Goal: Task Accomplishment & Management: Complete application form

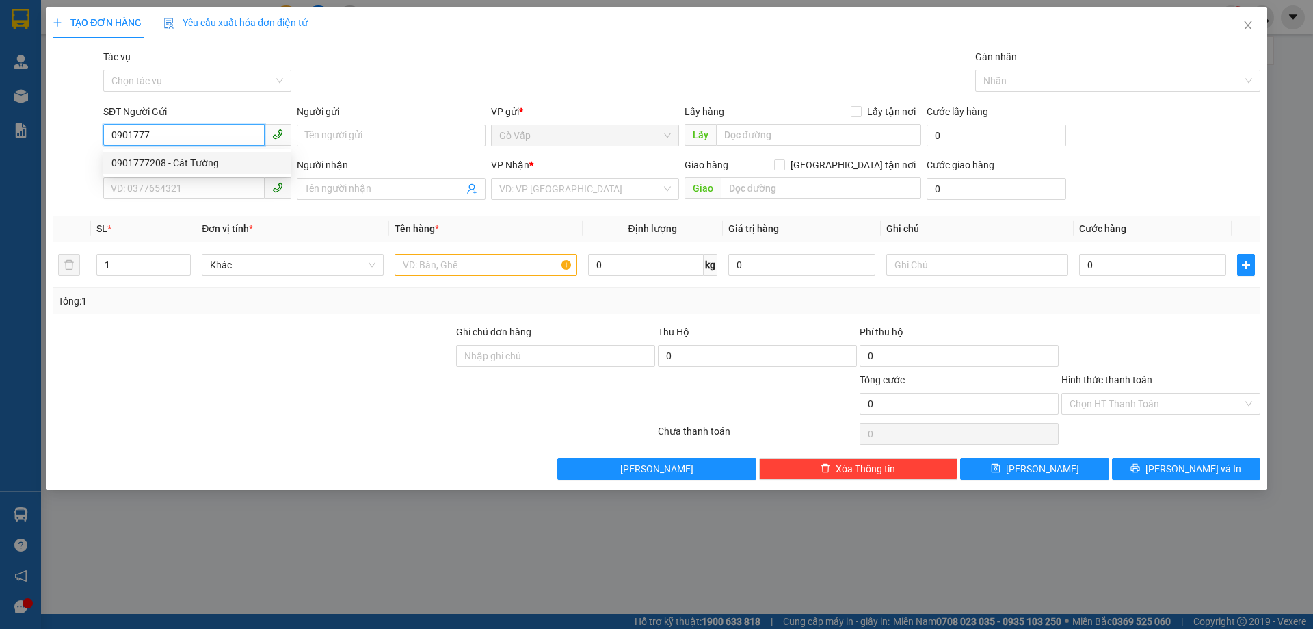
click at [182, 166] on div "0901777208 - Cát Tường" at bounding box center [197, 162] width 172 height 15
type input "0901777208"
type input "Cát Tường"
type input "0913960766"
type input "Hưng"
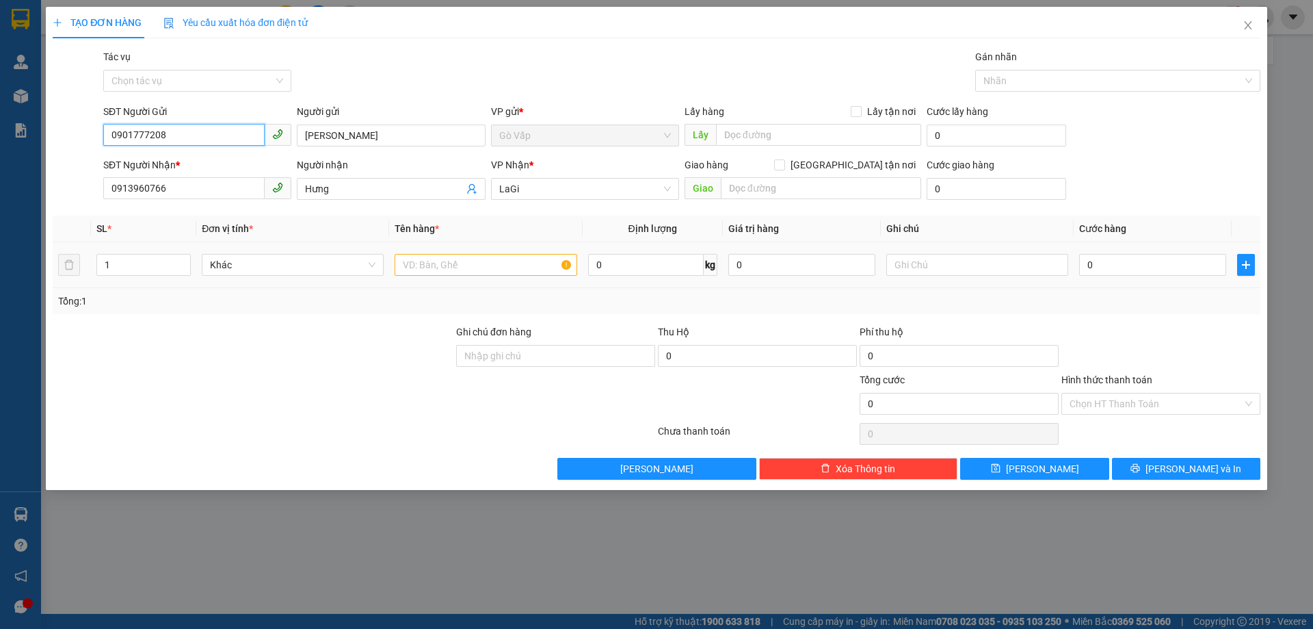
type input "0901777208"
click at [473, 262] on input "text" at bounding box center [486, 265] width 182 height 22
type input "t-bột"
click at [183, 257] on span "up" at bounding box center [183, 261] width 8 height 8
type input "3"
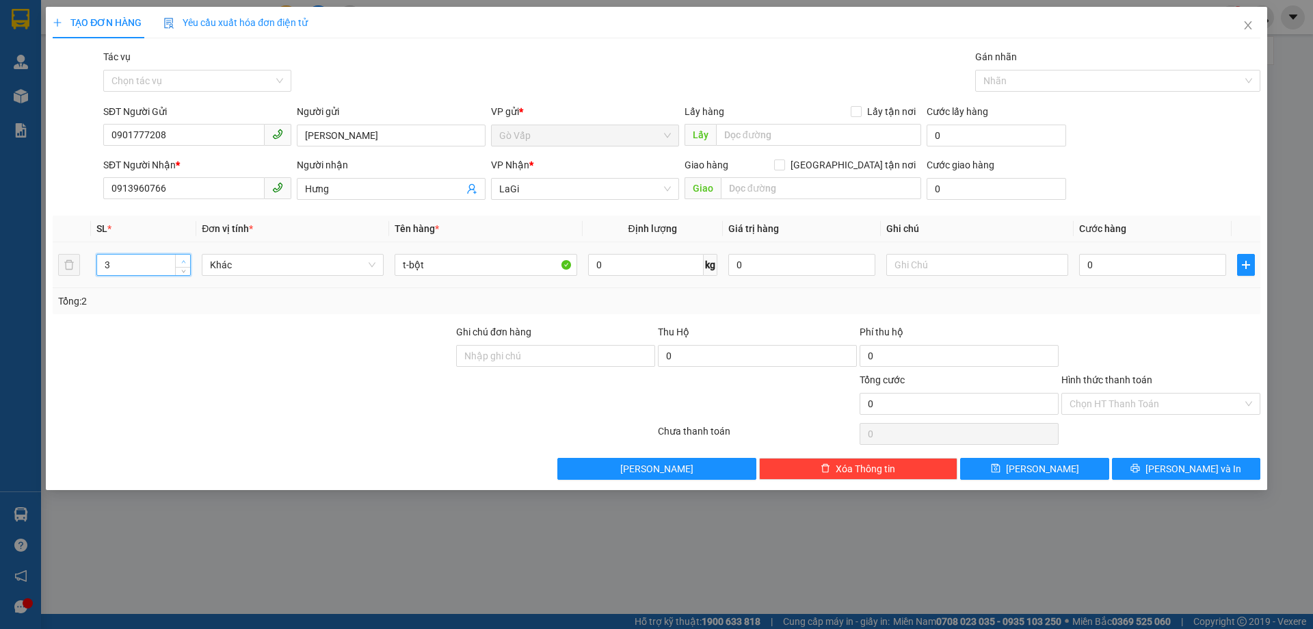
click at [183, 257] on span "up" at bounding box center [183, 261] width 8 height 8
click at [1104, 266] on input "0" at bounding box center [1152, 265] width 147 height 22
click at [669, 261] on input "0" at bounding box center [646, 265] width 116 height 22
type input "10"
click at [1149, 269] on input "0" at bounding box center [1152, 265] width 147 height 22
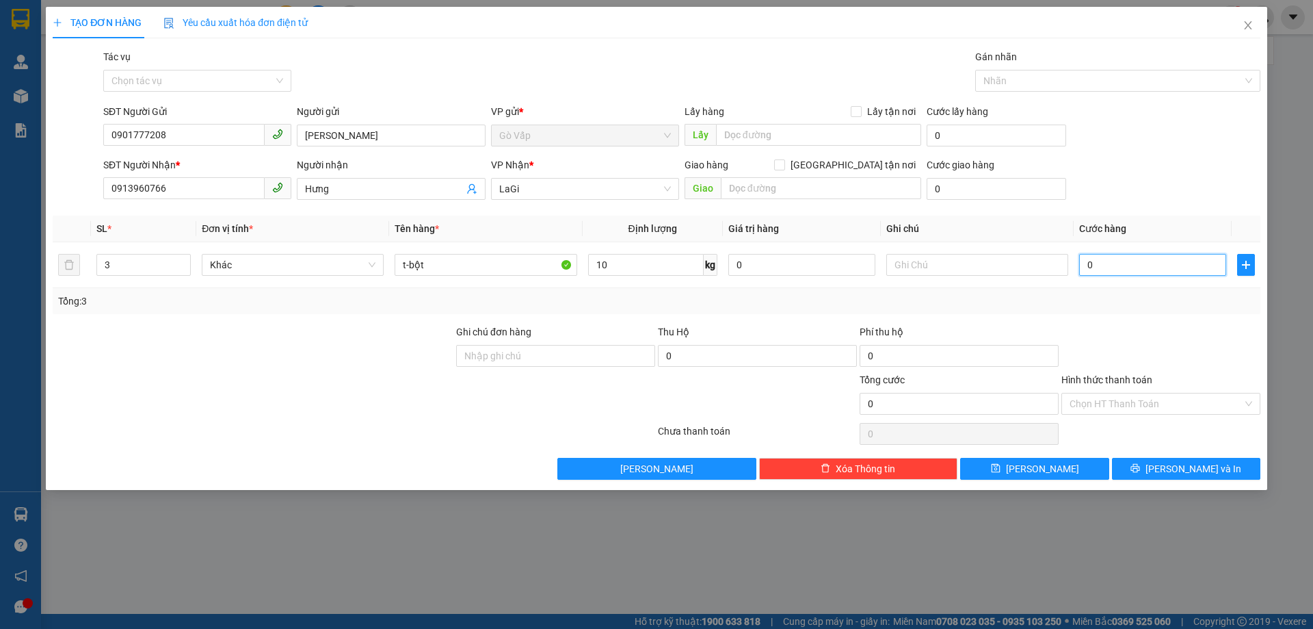
type input "1"
type input "15"
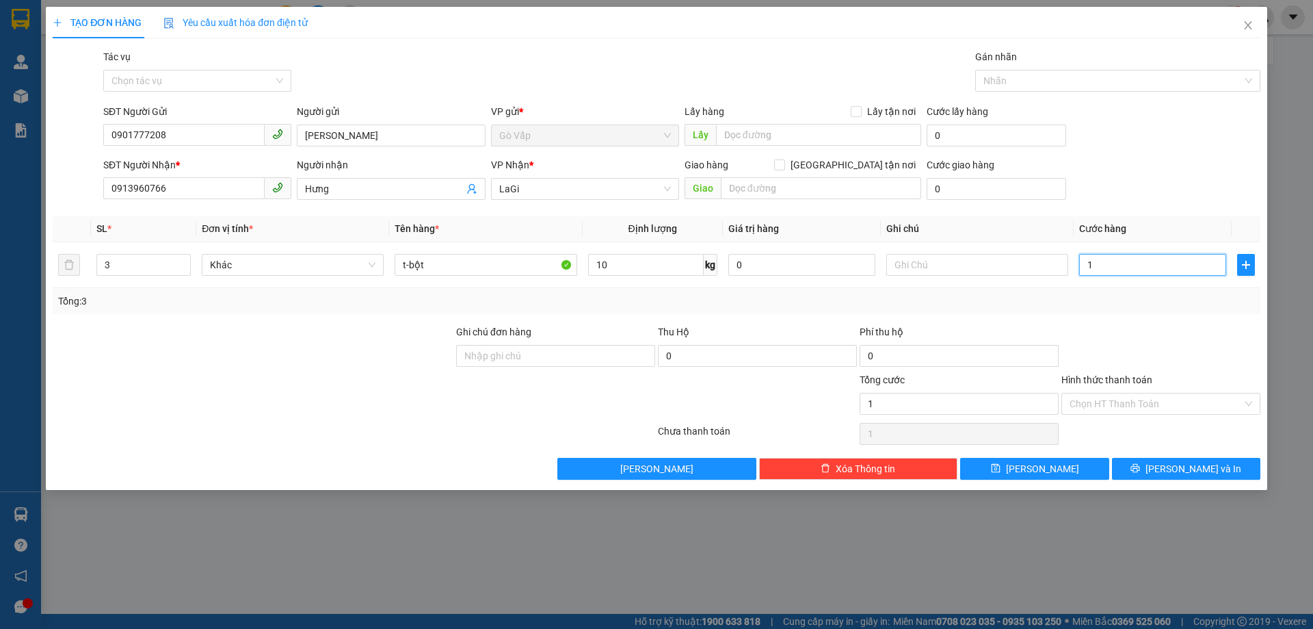
type input "15"
type input "150"
click at [1186, 339] on div at bounding box center [1161, 348] width 202 height 48
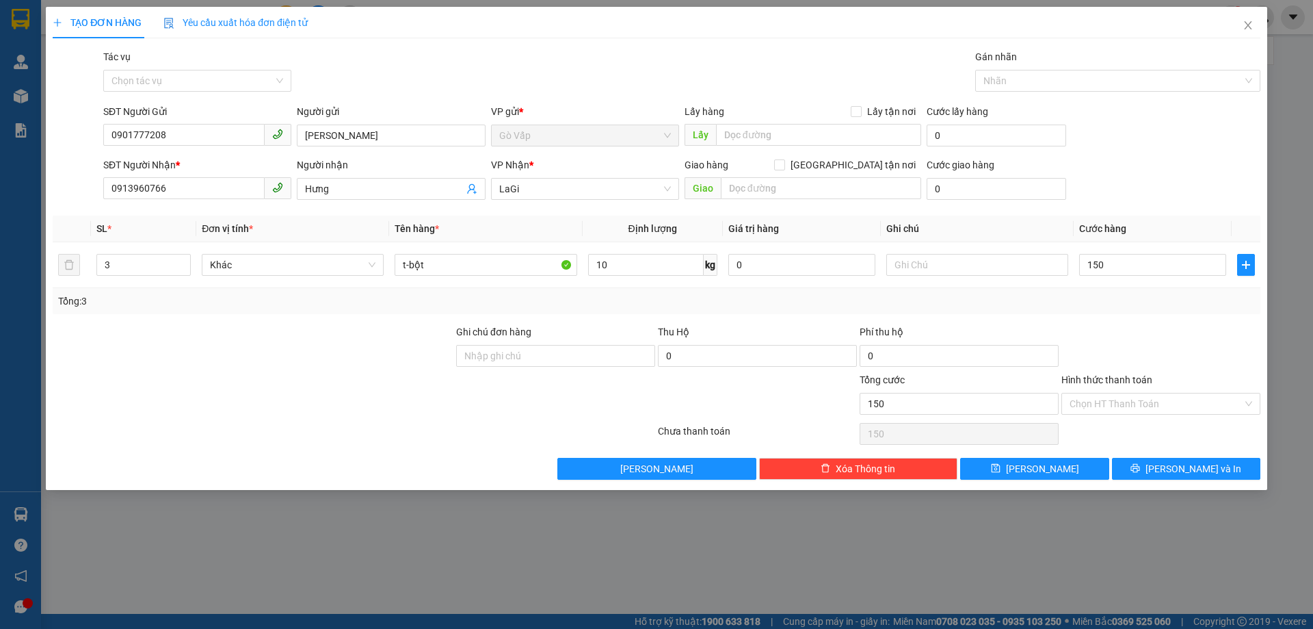
type input "150.000"
click at [1183, 462] on span "Lưu và In" at bounding box center [1194, 468] width 96 height 15
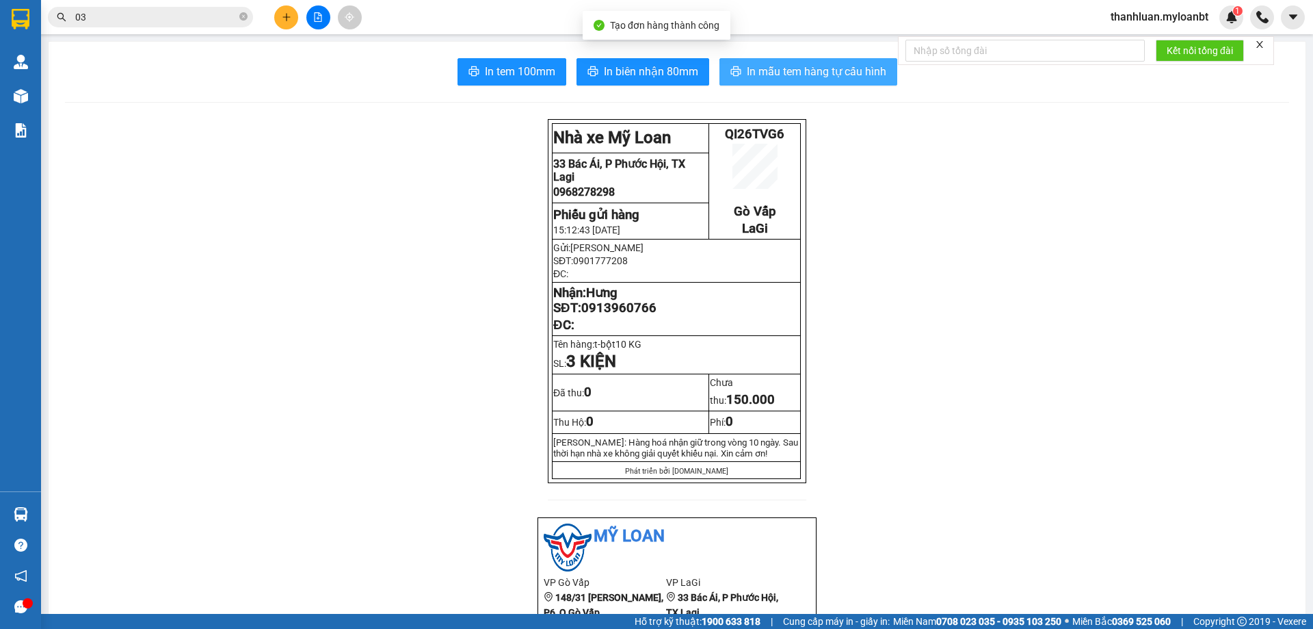
click at [795, 83] on button "In mẫu tem hàng tự cấu hình" at bounding box center [809, 71] width 178 height 27
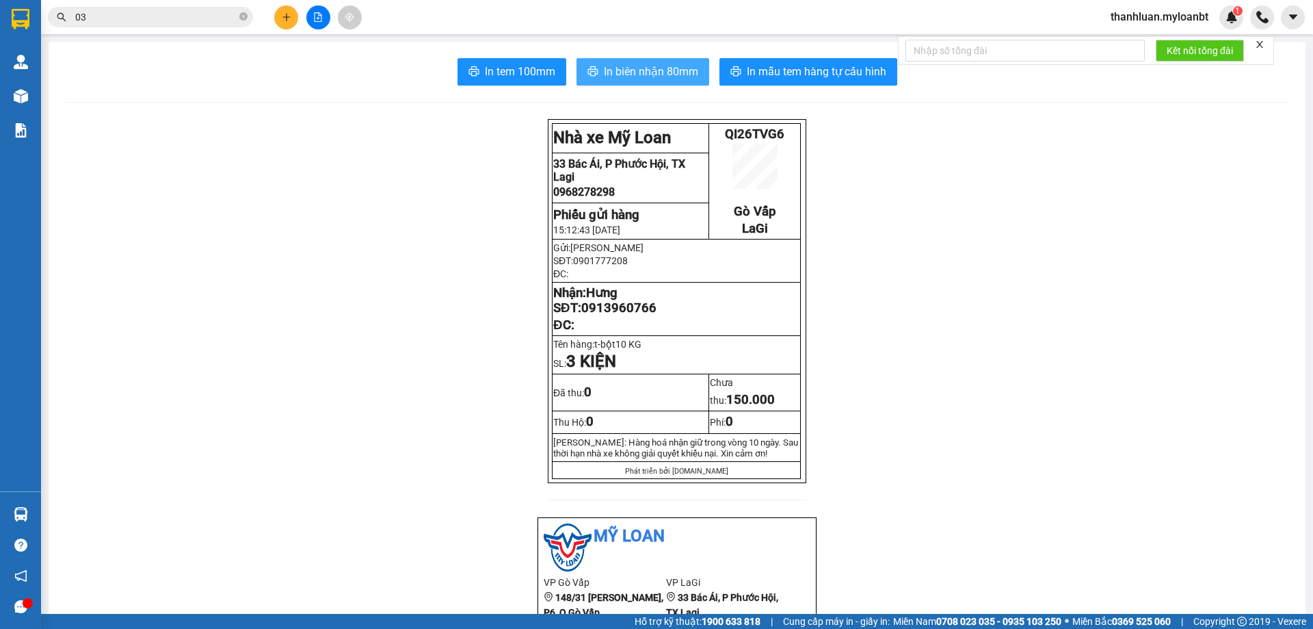
click at [625, 74] on span "In biên nhận 80mm" at bounding box center [651, 71] width 94 height 17
click at [655, 60] on button "In biên nhận 80mm" at bounding box center [643, 71] width 133 height 27
click at [274, 18] on button at bounding box center [286, 17] width 24 height 24
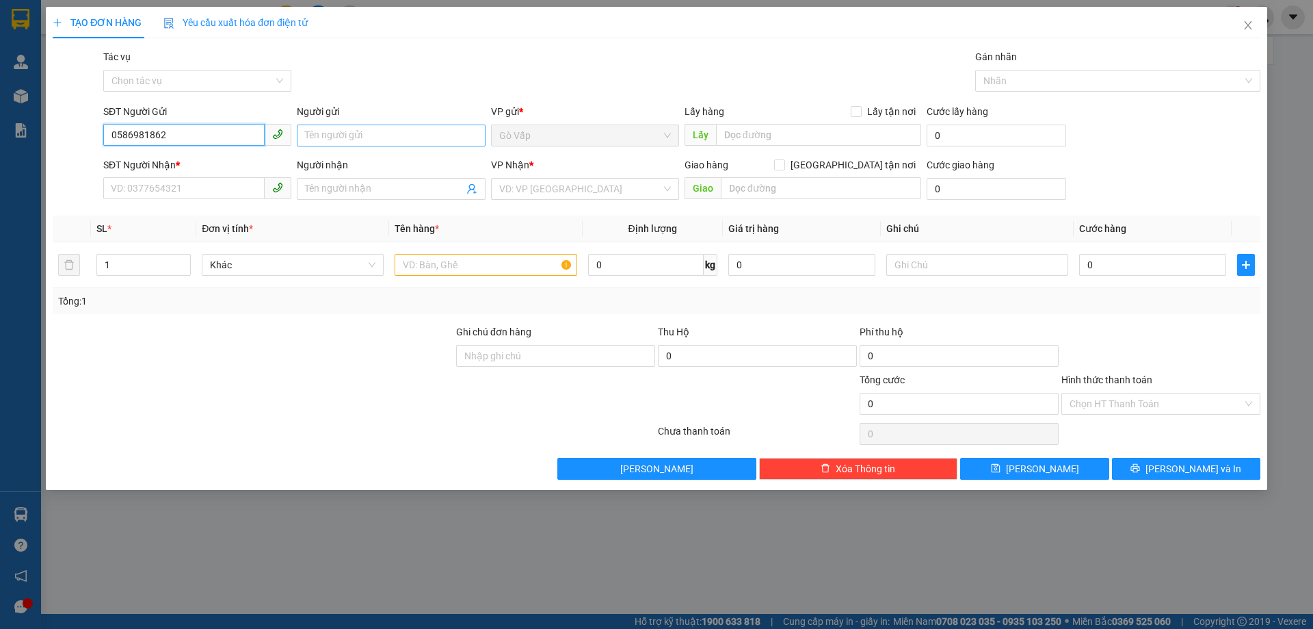
type input "0586981862"
click at [367, 140] on input "Người gửi" at bounding box center [391, 135] width 188 height 22
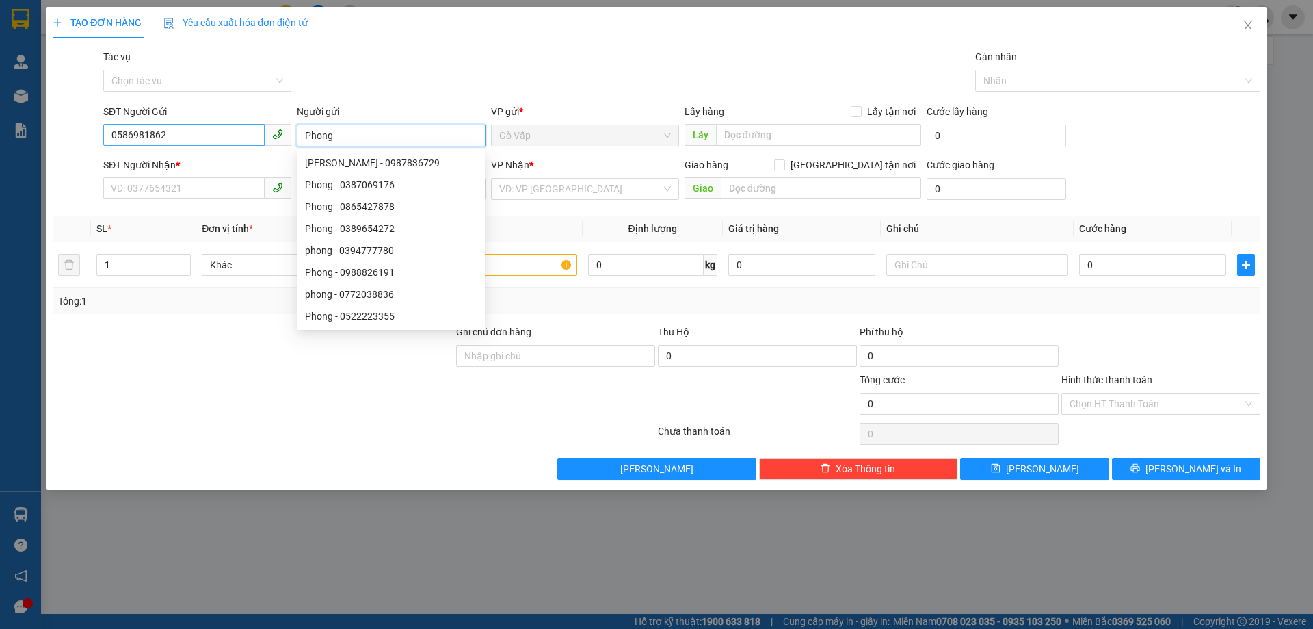
type input "Phong"
click at [131, 133] on input "0586981862" at bounding box center [183, 135] width 161 height 22
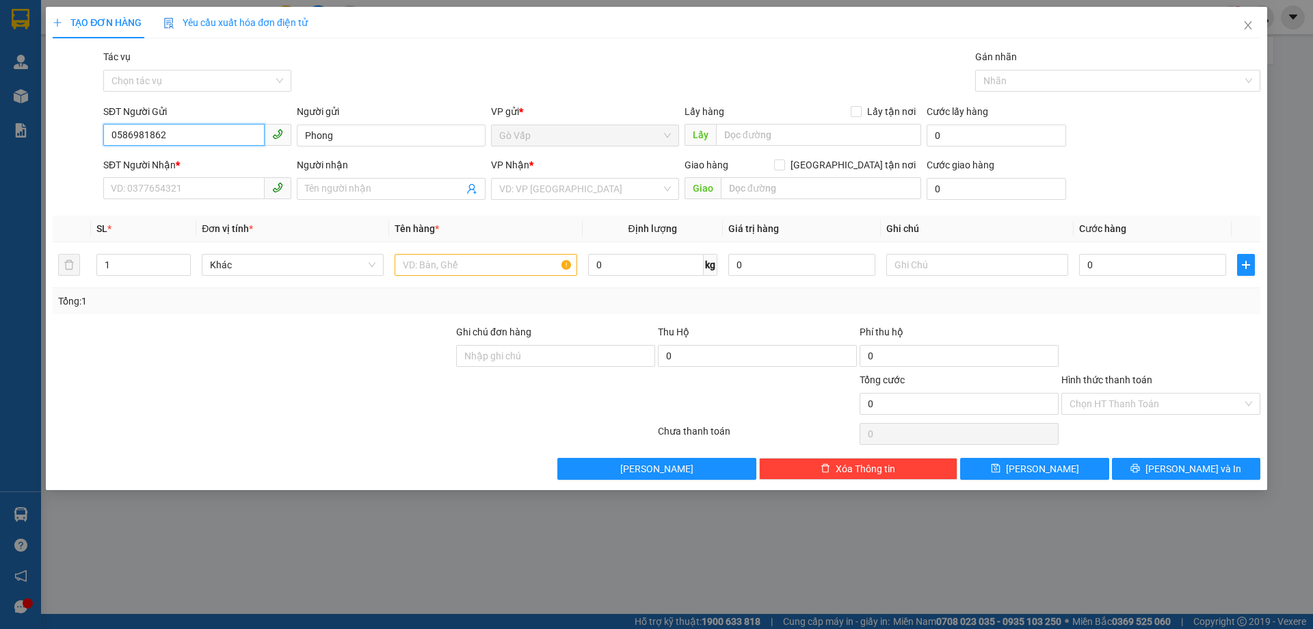
click at [142, 132] on input "0586981862" at bounding box center [183, 135] width 161 height 22
click at [214, 191] on input "SĐT Người Nhận *" at bounding box center [183, 188] width 161 height 22
type input "0393193187"
click at [337, 193] on input "Người nhận" at bounding box center [384, 188] width 158 height 15
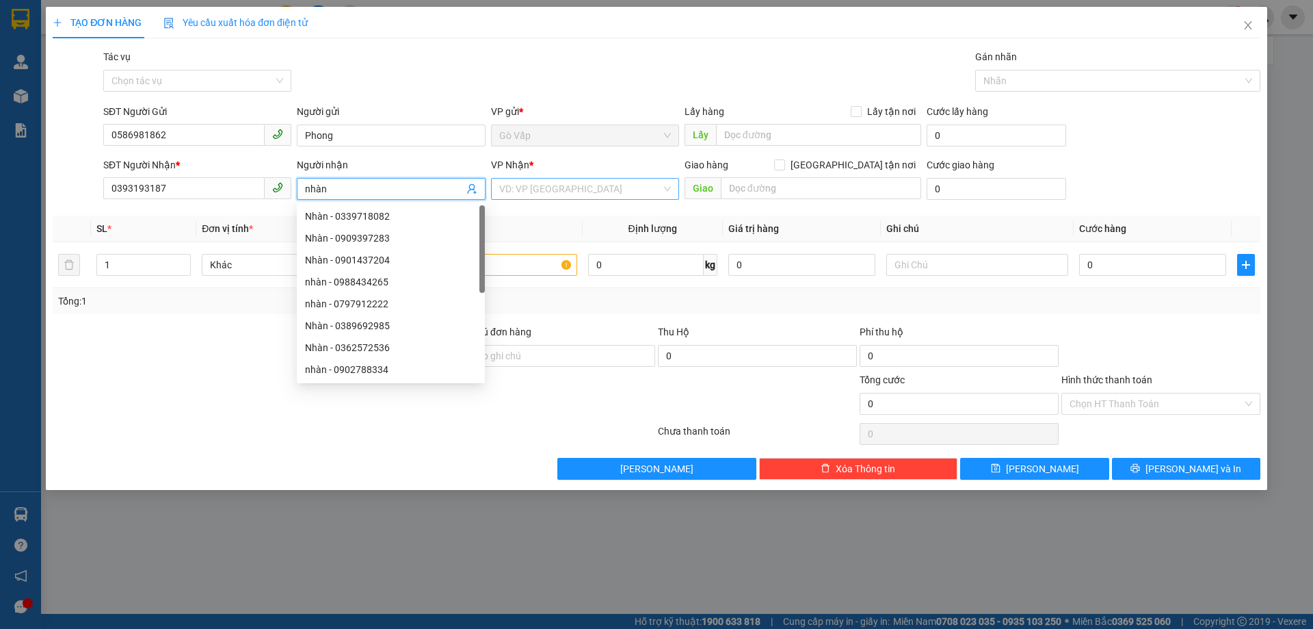
type input "nhàn"
click at [551, 192] on input "search" at bounding box center [580, 189] width 162 height 21
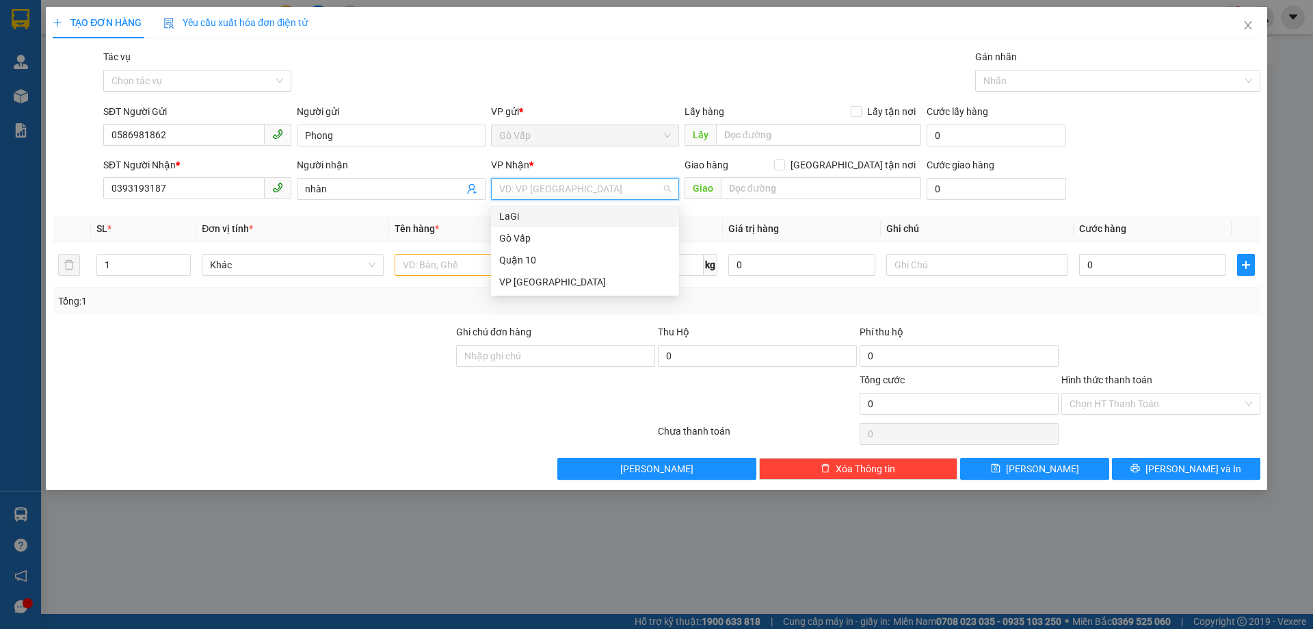
click at [551, 216] on div "LaGi" at bounding box center [585, 216] width 172 height 15
click at [427, 269] on input "text" at bounding box center [486, 265] width 182 height 22
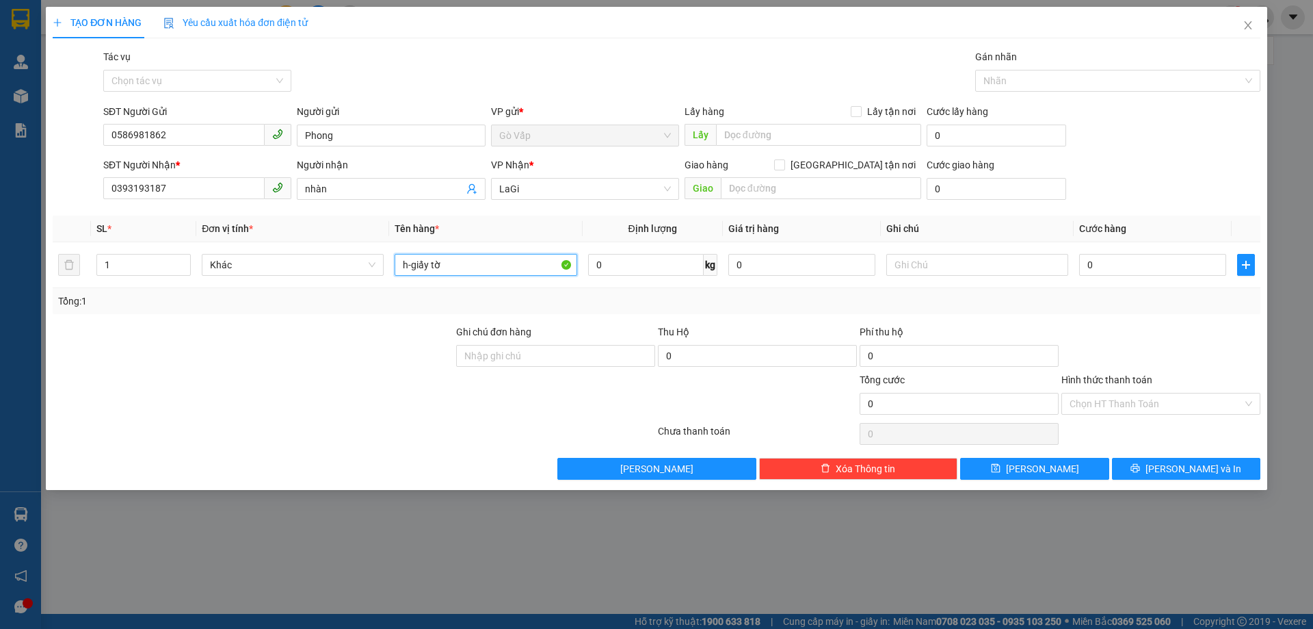
type input "h-giấy tờ"
click at [1176, 259] on input "0" at bounding box center [1152, 265] width 147 height 22
type input "4"
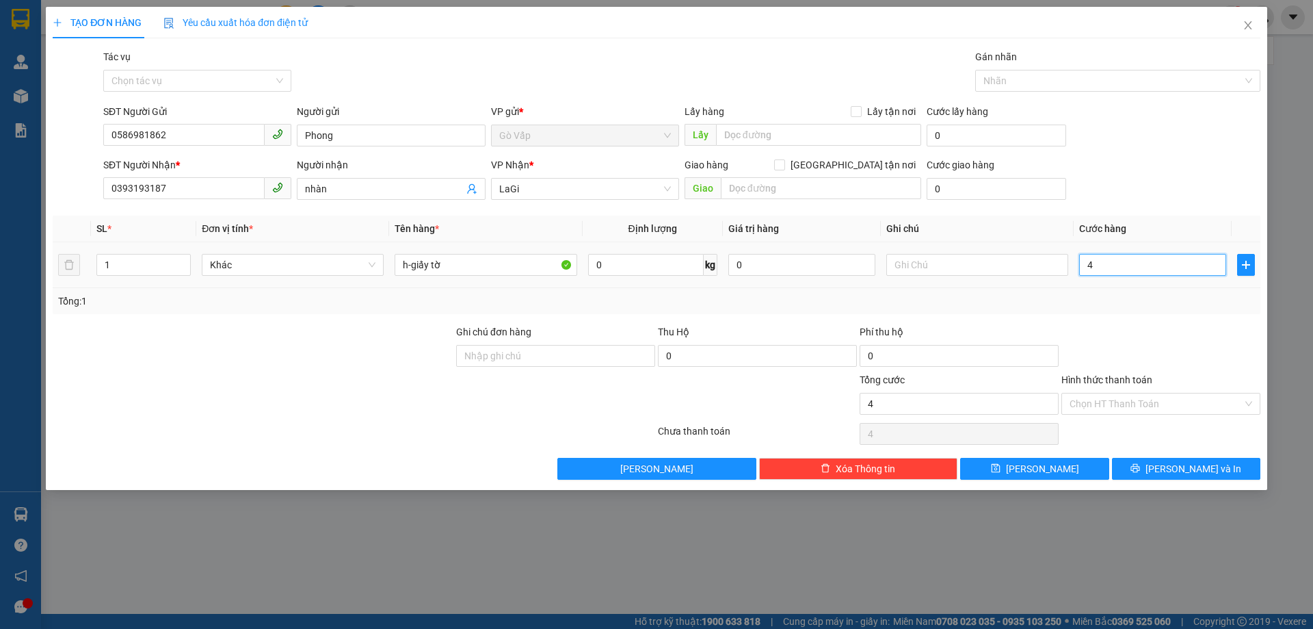
type input "40"
click at [1141, 299] on div "Tổng: 1" at bounding box center [656, 300] width 1197 height 15
type input "40.000"
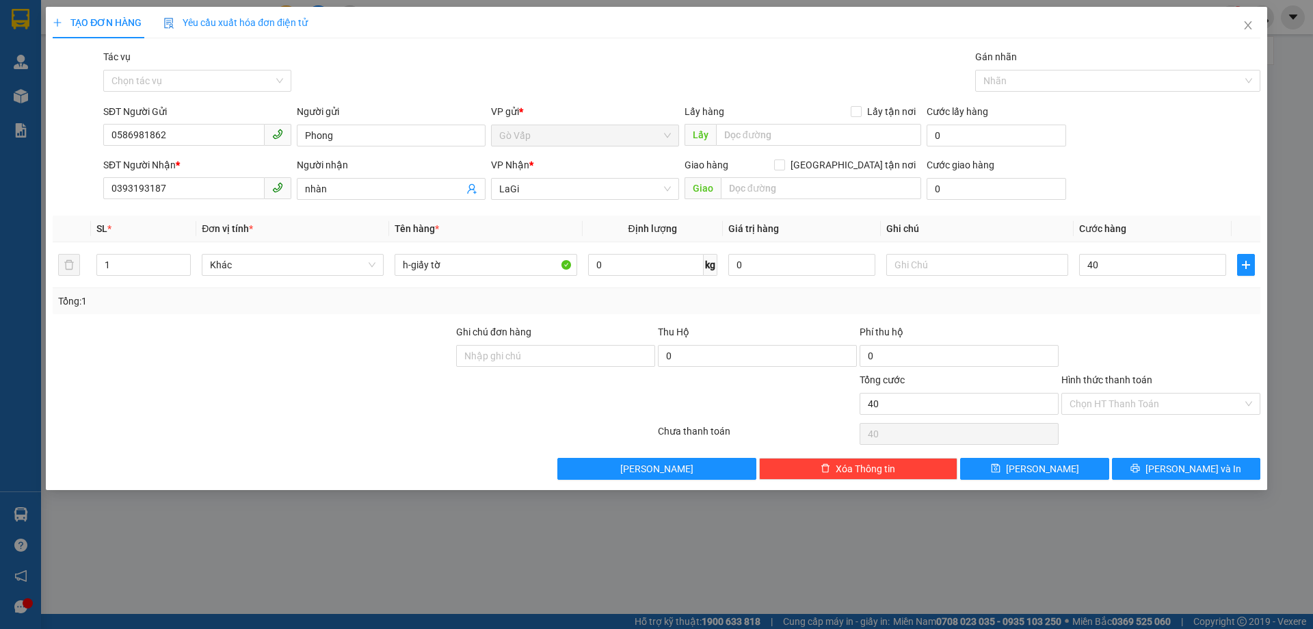
type input "40.000"
click at [1122, 394] on input "Hình thức thanh toán" at bounding box center [1156, 403] width 173 height 21
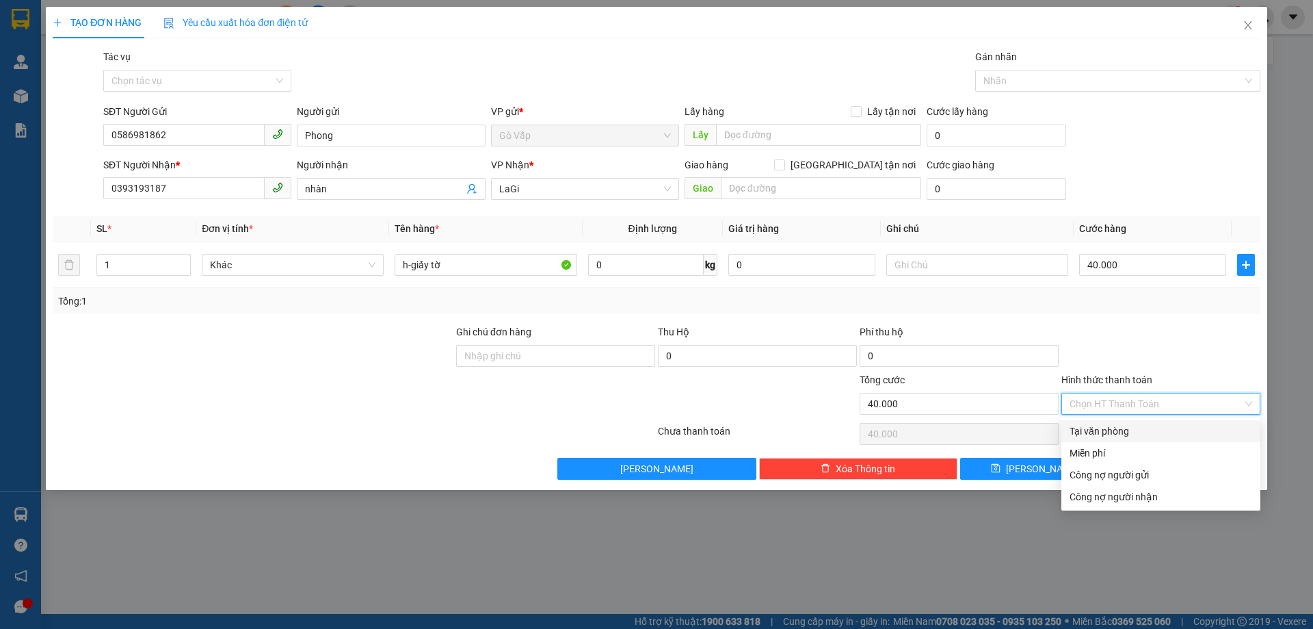
click at [1144, 434] on div "Tại văn phòng" at bounding box center [1161, 430] width 183 height 15
type input "0"
click at [1094, 425] on div "Tại văn phòng" at bounding box center [1161, 430] width 183 height 15
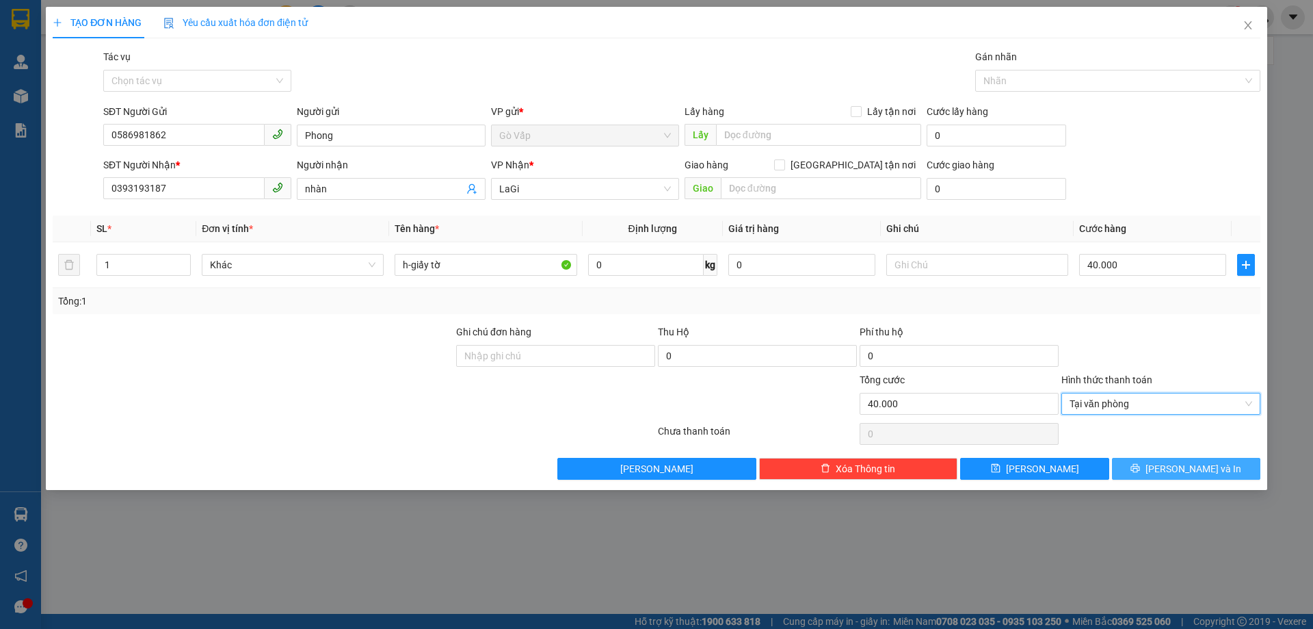
click at [1137, 466] on button "Lưu và In" at bounding box center [1186, 469] width 148 height 22
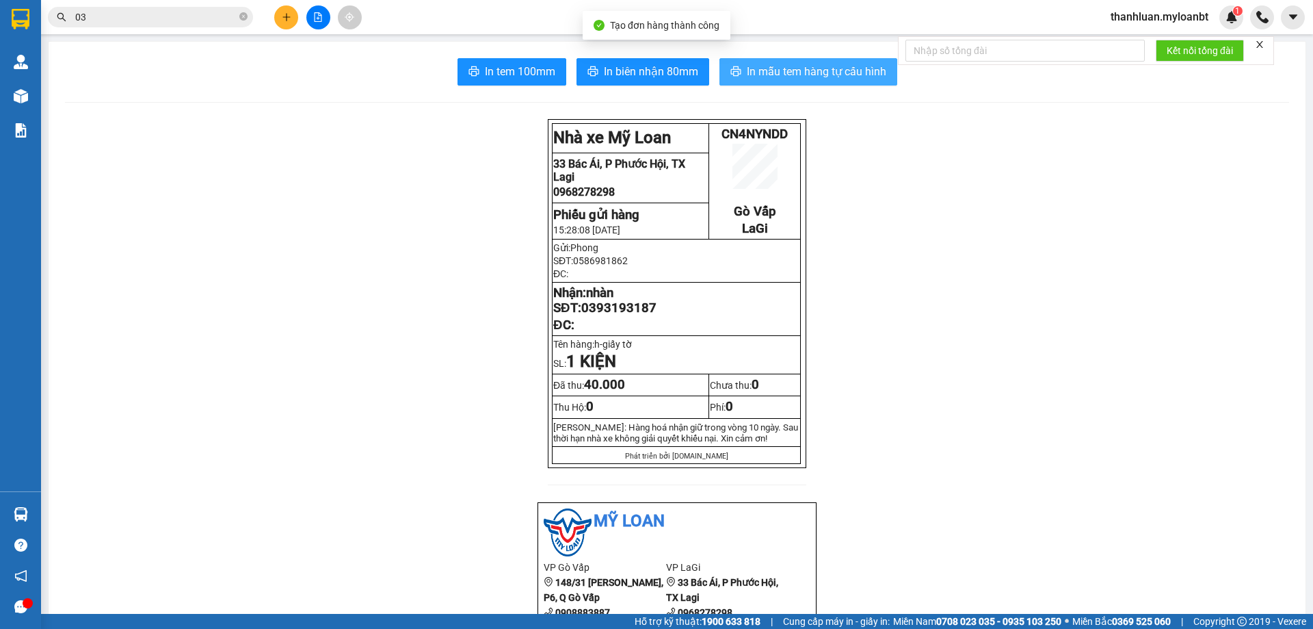
click at [838, 81] on button "In mẫu tem hàng tự cấu hình" at bounding box center [809, 71] width 178 height 27
click at [798, 82] on button "In mẫu tem hàng tự cấu hình" at bounding box center [809, 71] width 178 height 27
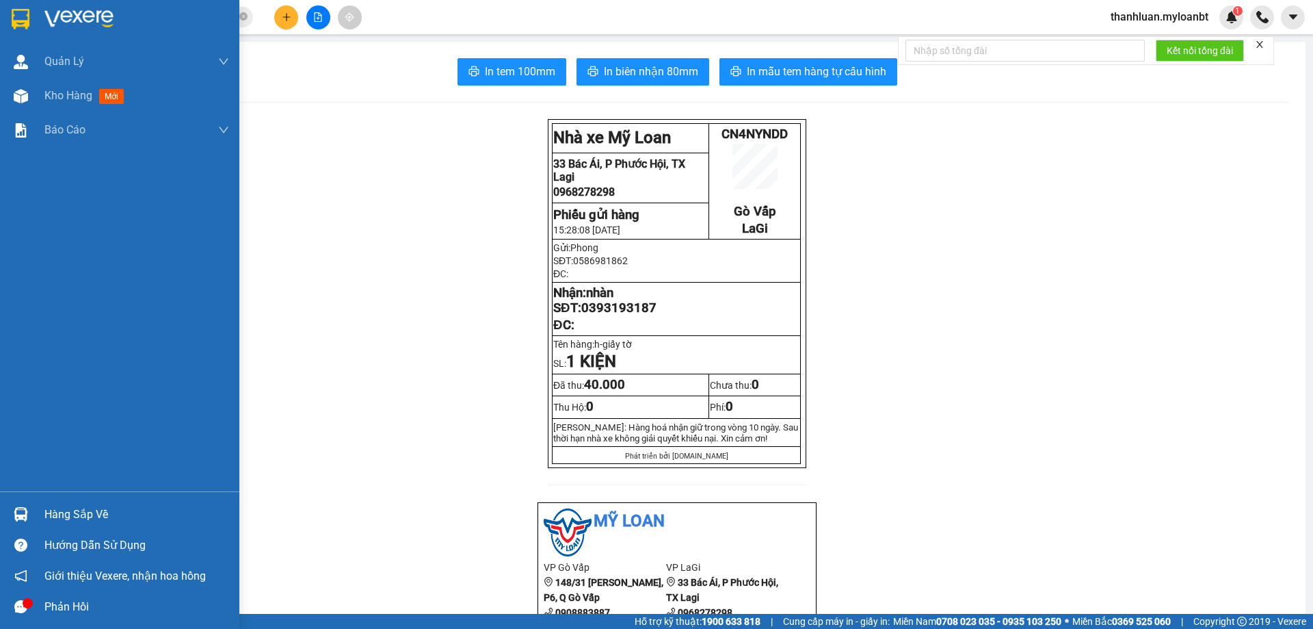
click at [58, 511] on div "Hàng sắp về" at bounding box center [136, 514] width 185 height 21
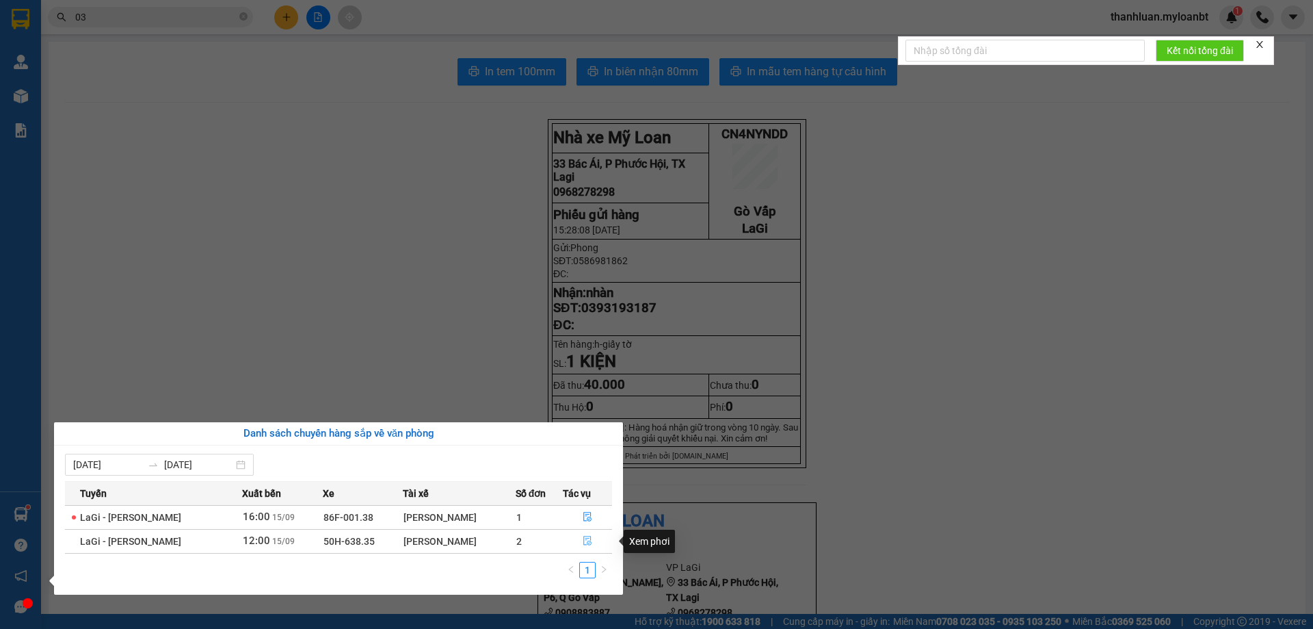
click at [579, 542] on button "button" at bounding box center [588, 541] width 49 height 22
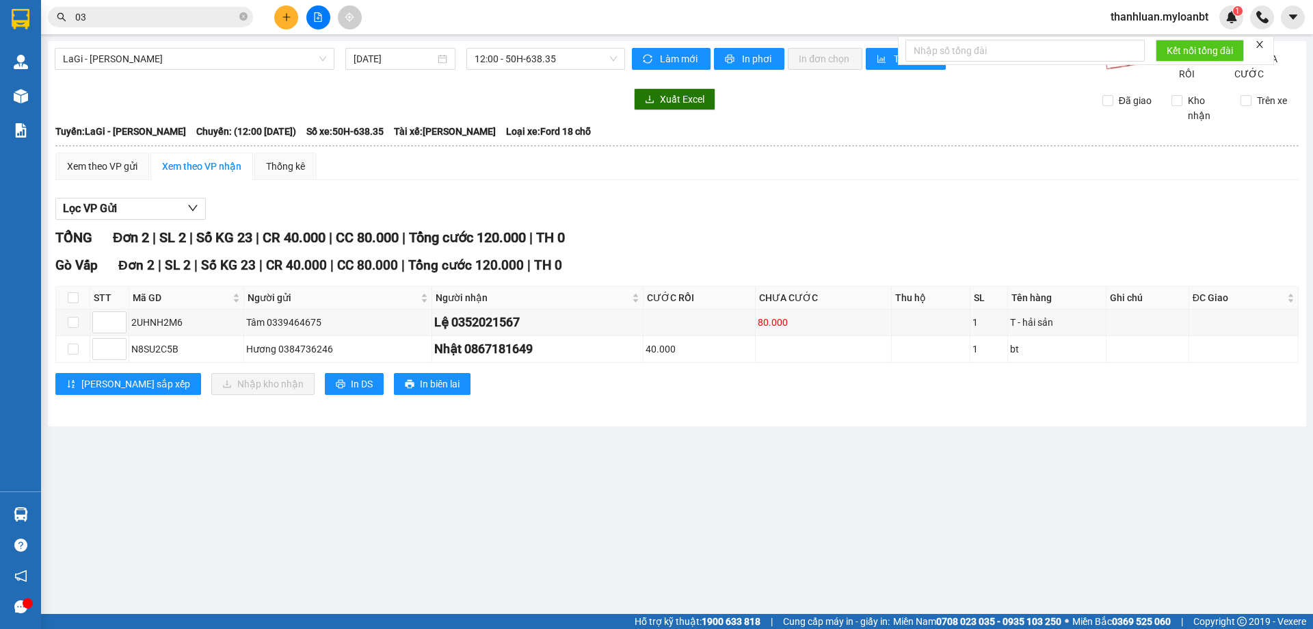
click at [73, 303] on th at bounding box center [73, 298] width 34 height 23
click at [74, 303] on input "checkbox" at bounding box center [73, 297] width 11 height 11
checkbox input "true"
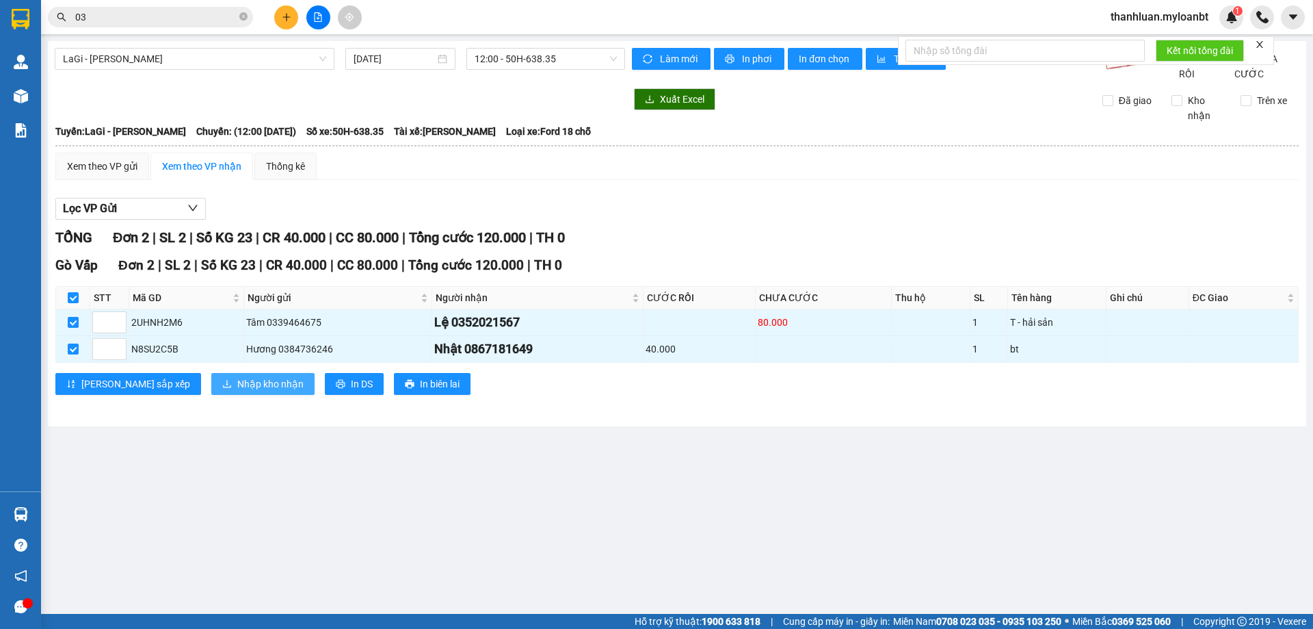
click at [237, 391] on span "Nhập kho nhận" at bounding box center [270, 383] width 66 height 15
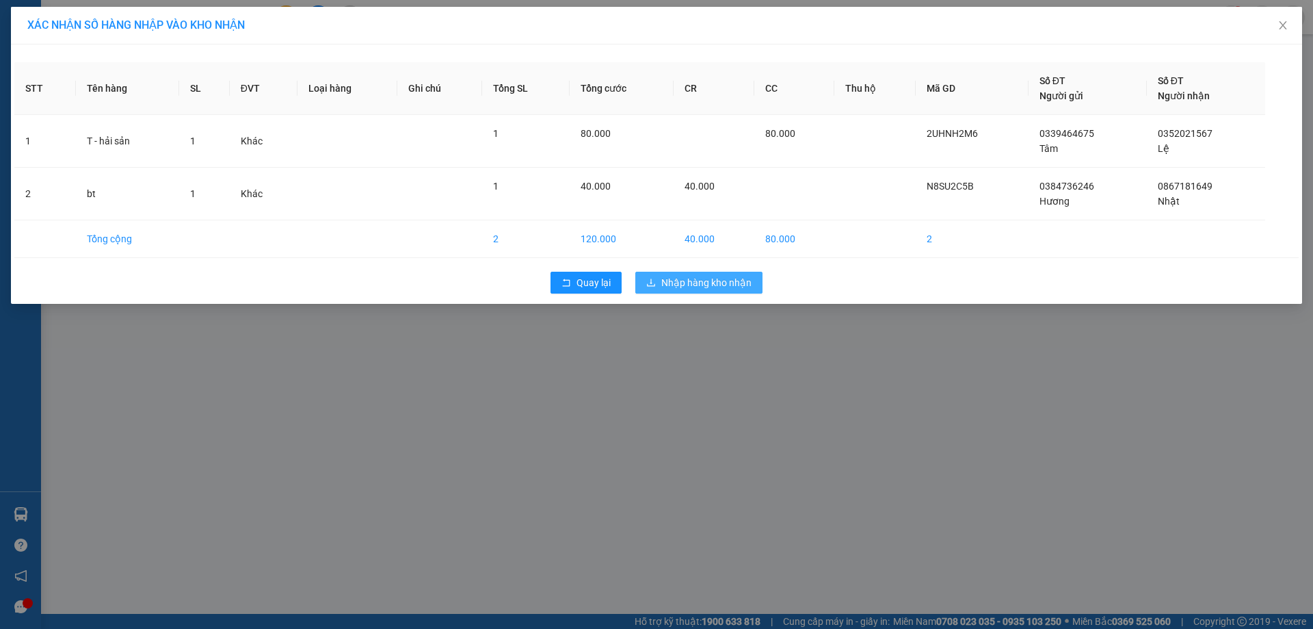
click at [727, 275] on span "Nhập hàng kho nhận" at bounding box center [706, 282] width 90 height 15
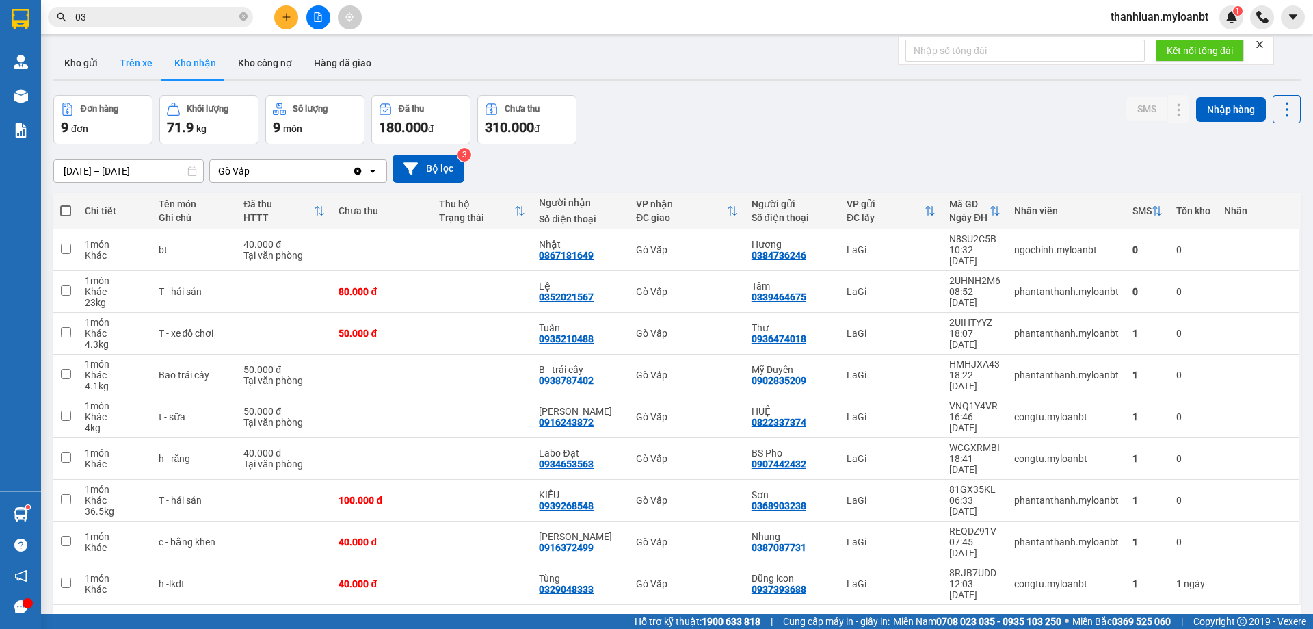
click at [122, 52] on button "Trên xe" at bounding box center [136, 63] width 55 height 33
type input "13/09/2025 – 15/09/2025"
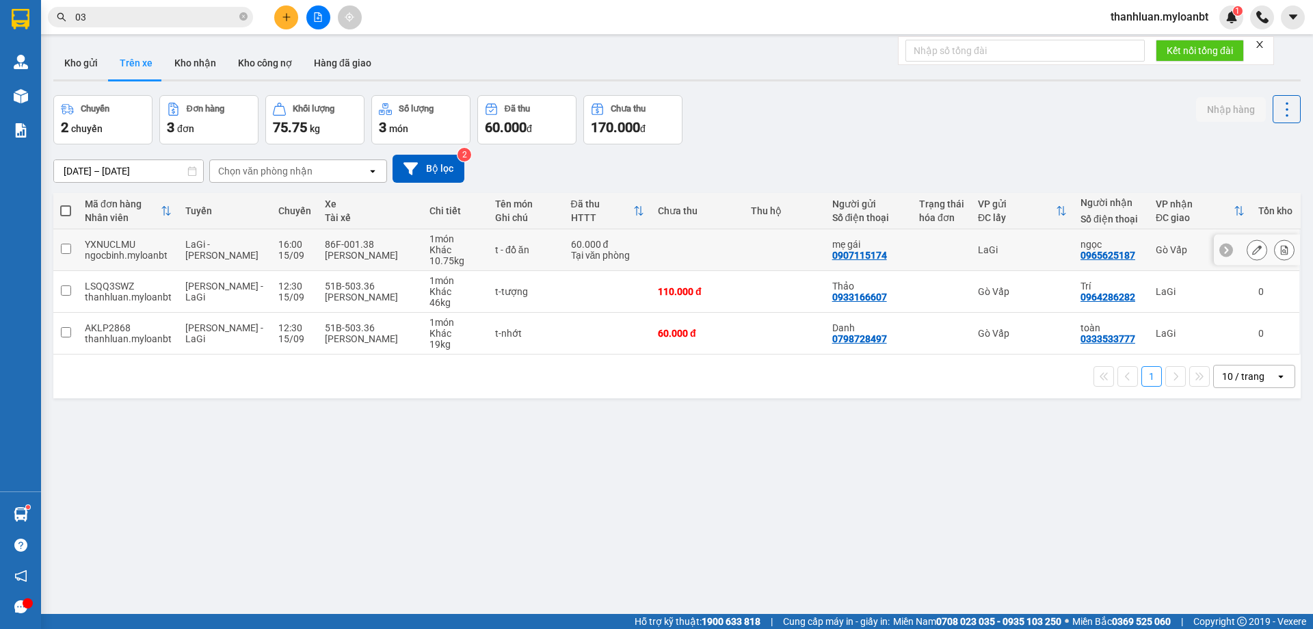
click at [488, 238] on td "t - đồ ăn" at bounding box center [526, 250] width 76 height 42
checkbox input "true"
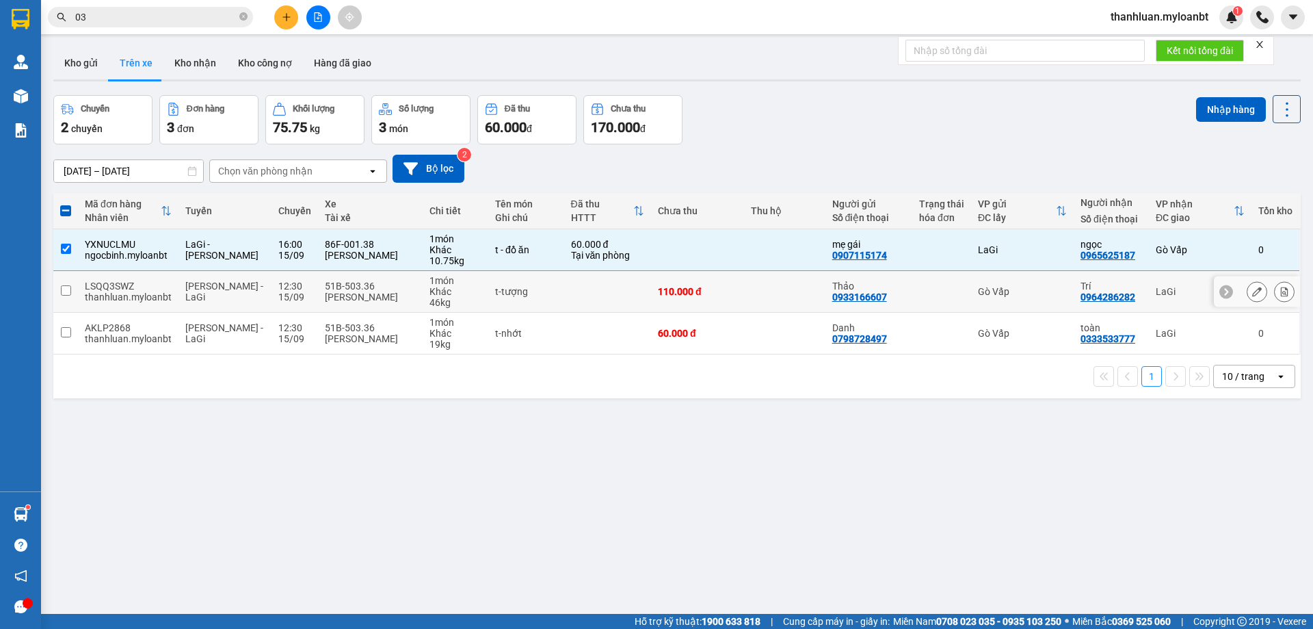
click at [495, 286] on div "t-tượng" at bounding box center [526, 291] width 62 height 11
checkbox input "true"
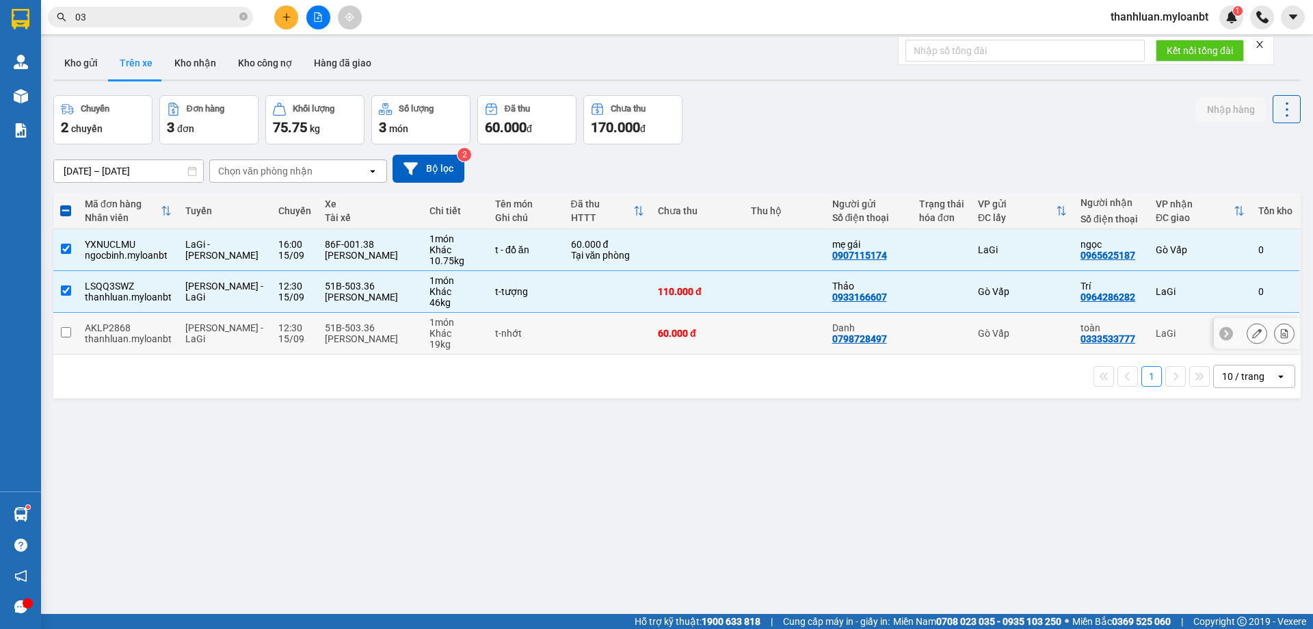
click at [488, 333] on td "t-nhớt" at bounding box center [526, 334] width 76 height 42
checkbox input "true"
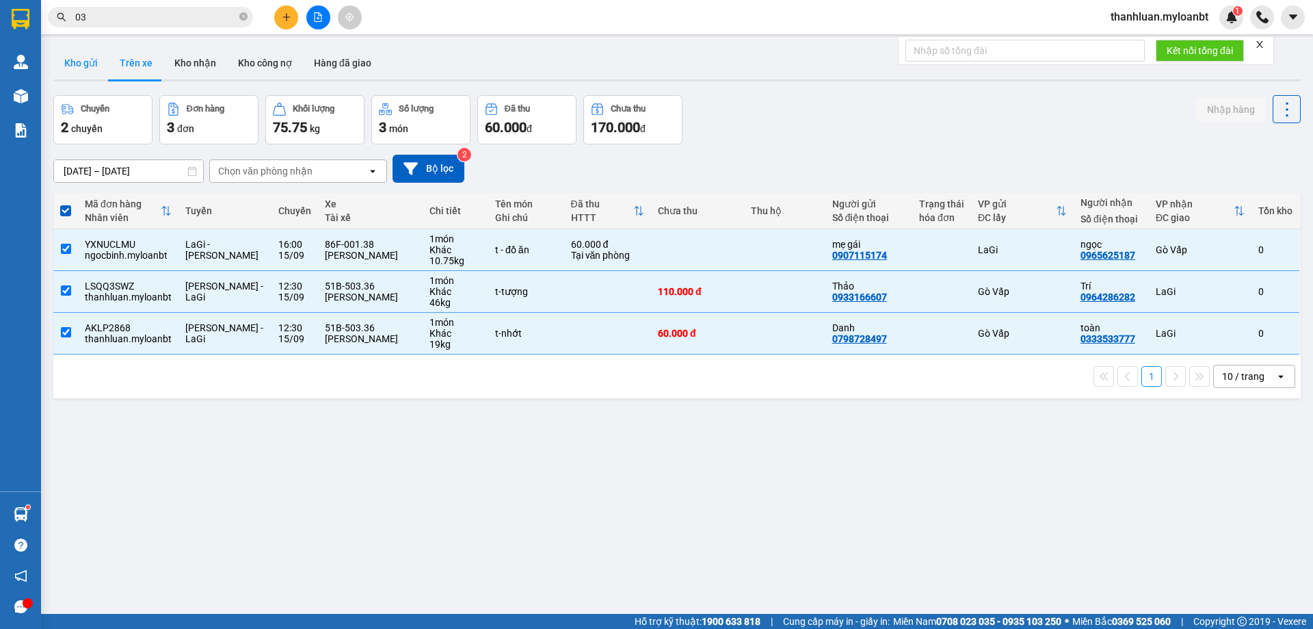
click at [73, 67] on button "Kho gửi" at bounding box center [80, 63] width 55 height 33
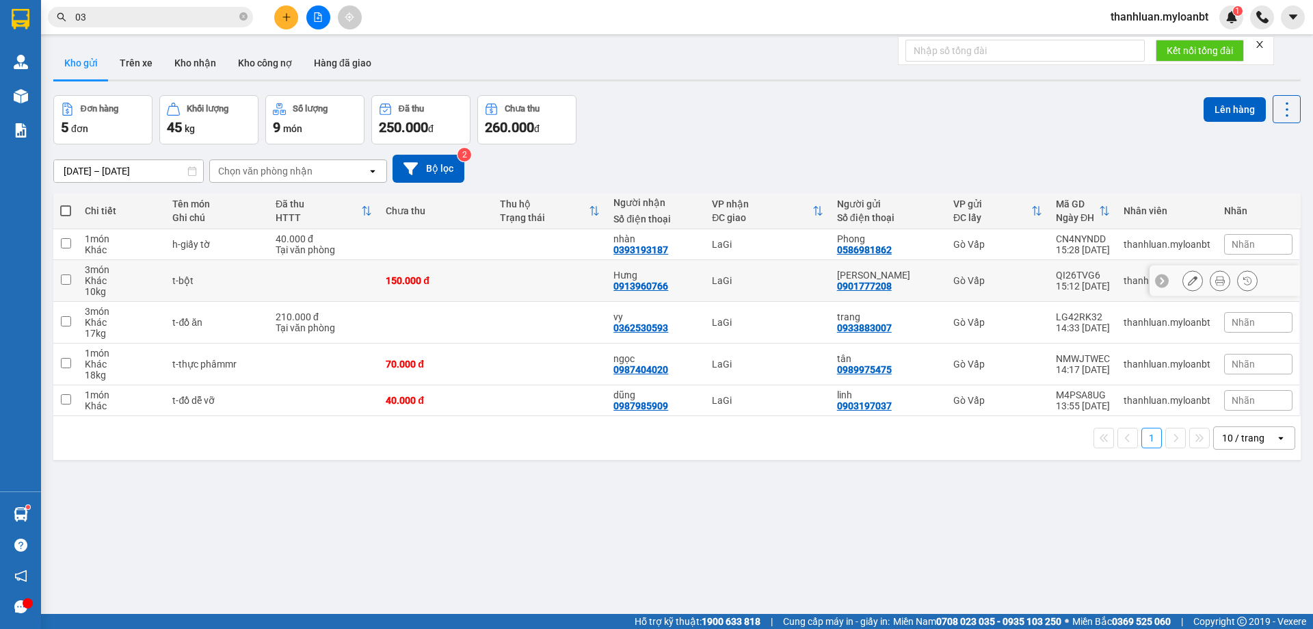
click at [279, 281] on td at bounding box center [324, 281] width 110 height 42
checkbox input "true"
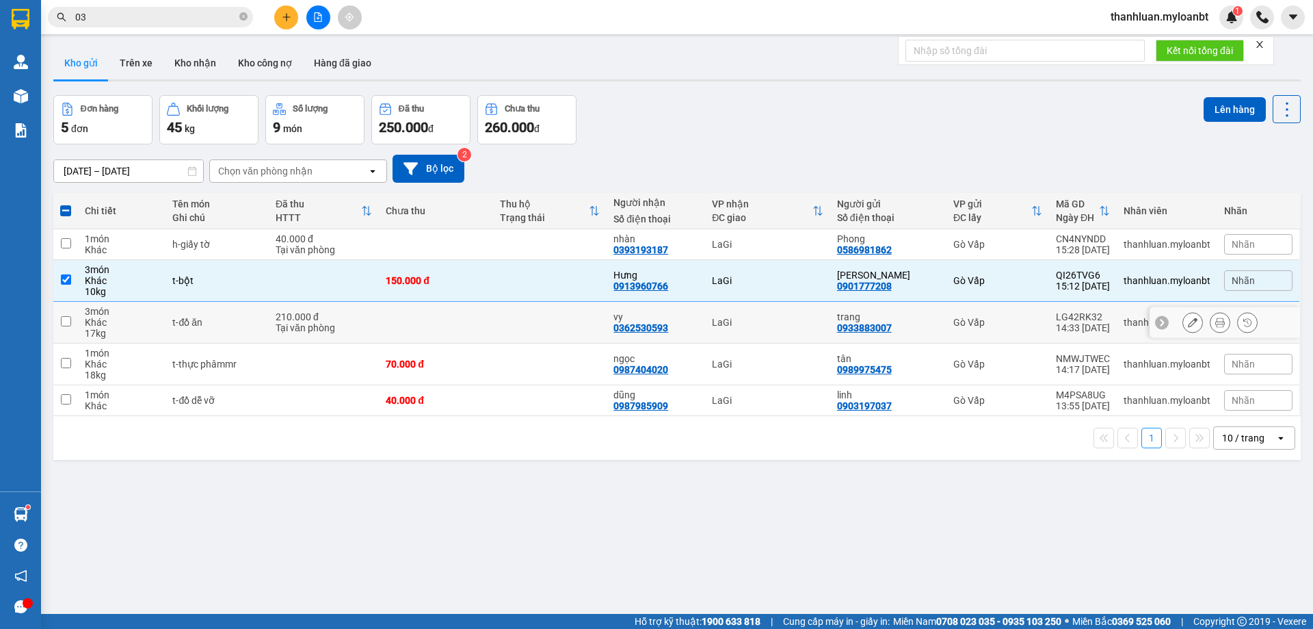
click at [287, 315] on div "210.000 đ" at bounding box center [324, 316] width 96 height 11
checkbox input "true"
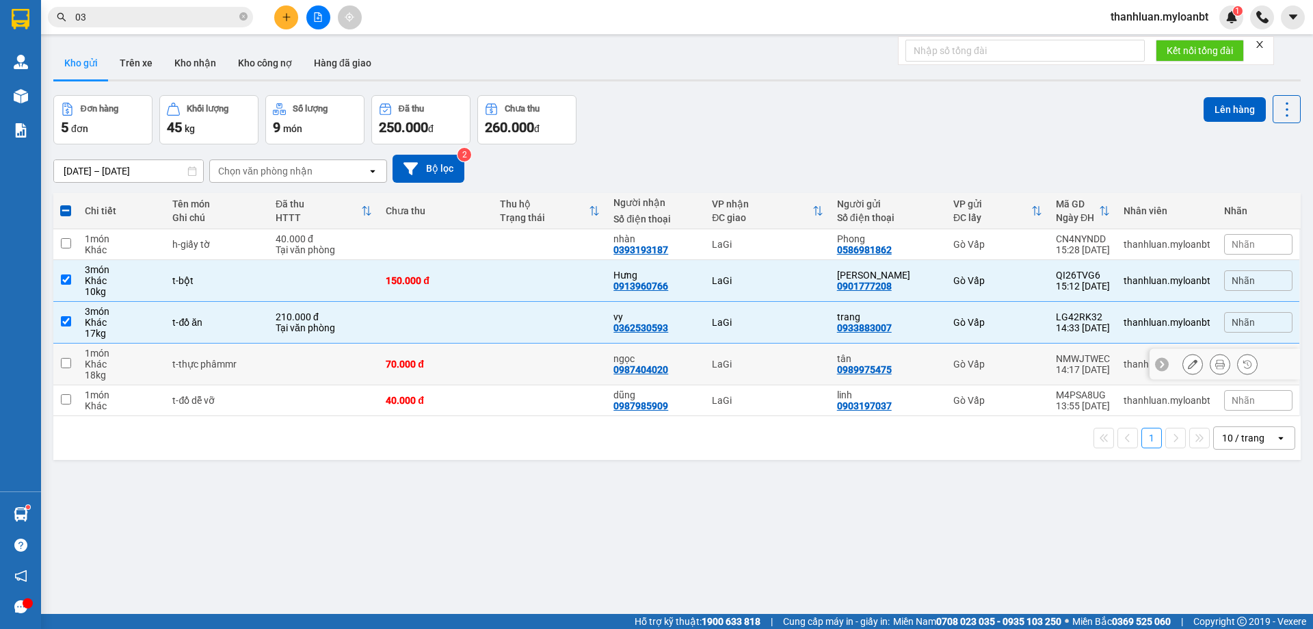
click at [293, 360] on td at bounding box center [324, 364] width 110 height 42
checkbox input "true"
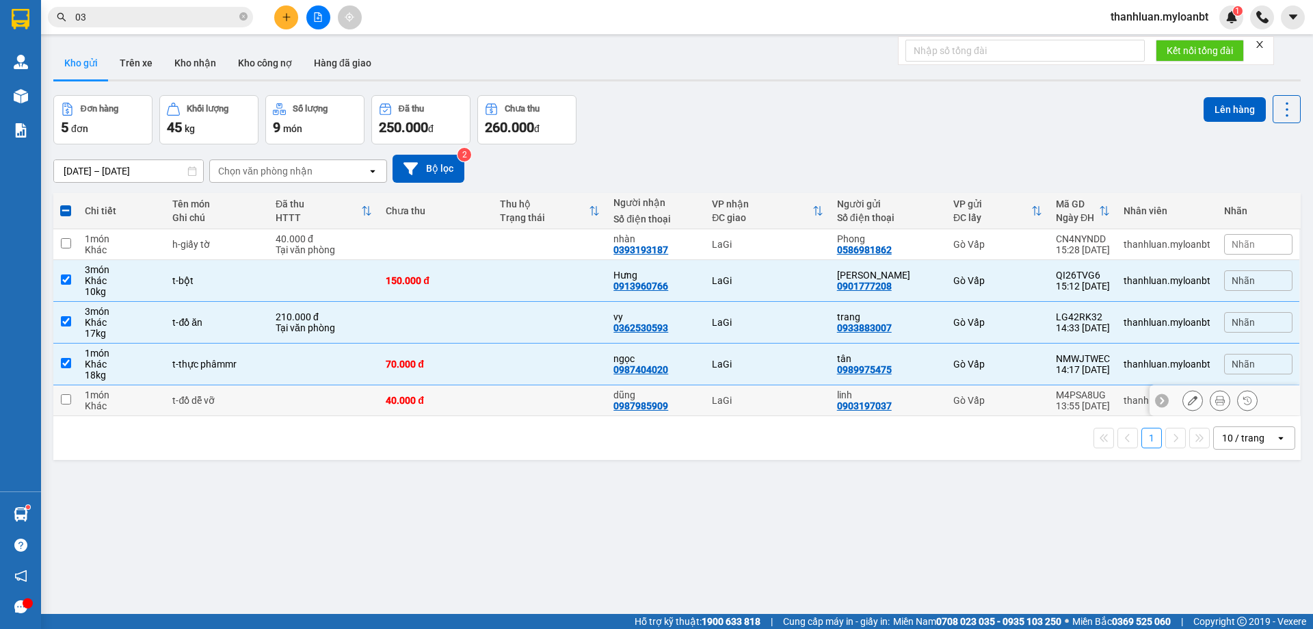
click at [304, 397] on td at bounding box center [324, 400] width 110 height 31
checkbox input "true"
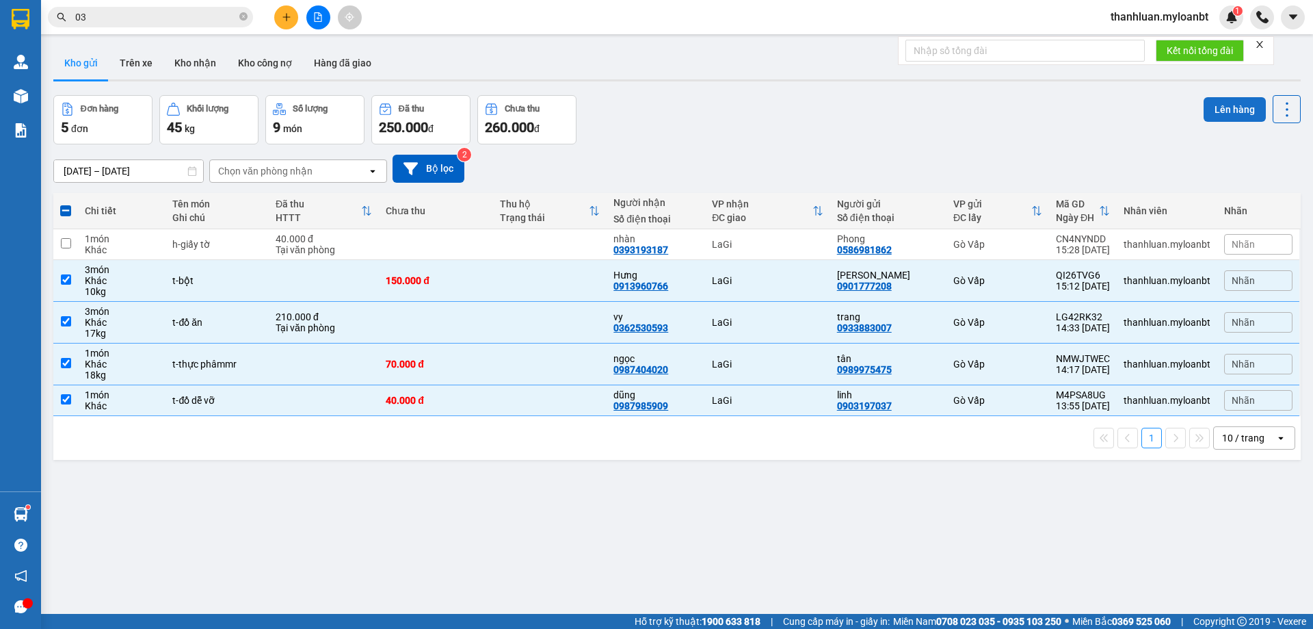
click at [1215, 109] on button "Lên hàng" at bounding box center [1235, 109] width 62 height 25
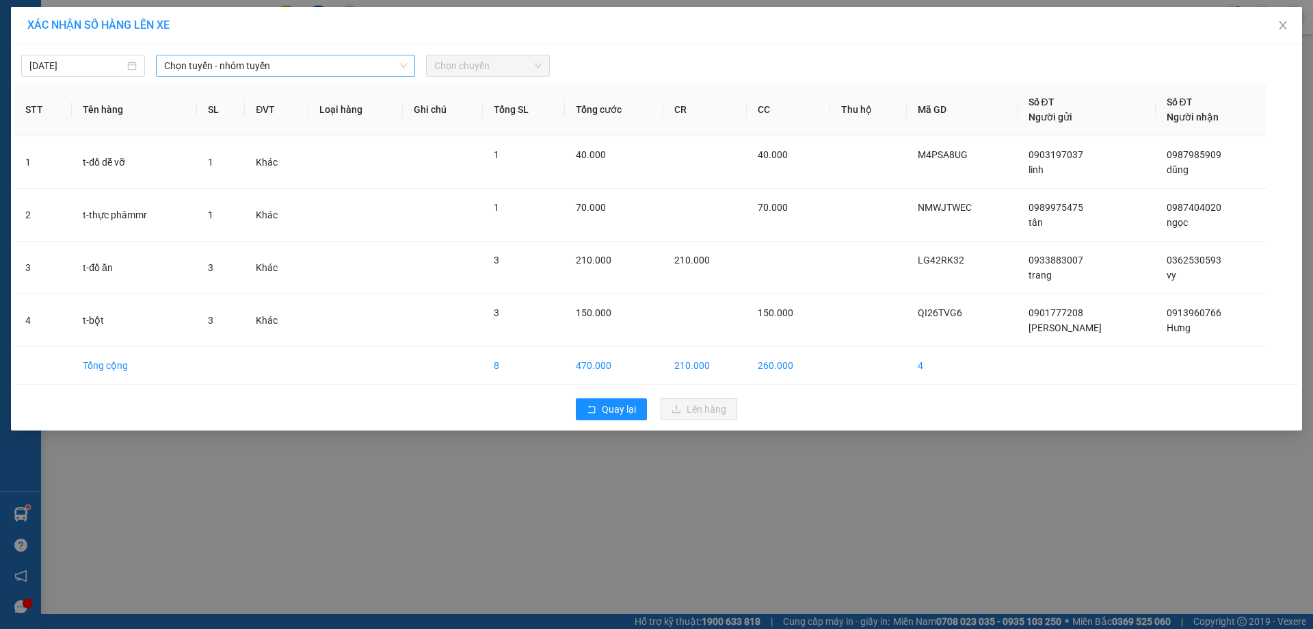
click at [287, 68] on span "Chọn tuyến - nhóm tuyến" at bounding box center [285, 65] width 243 height 21
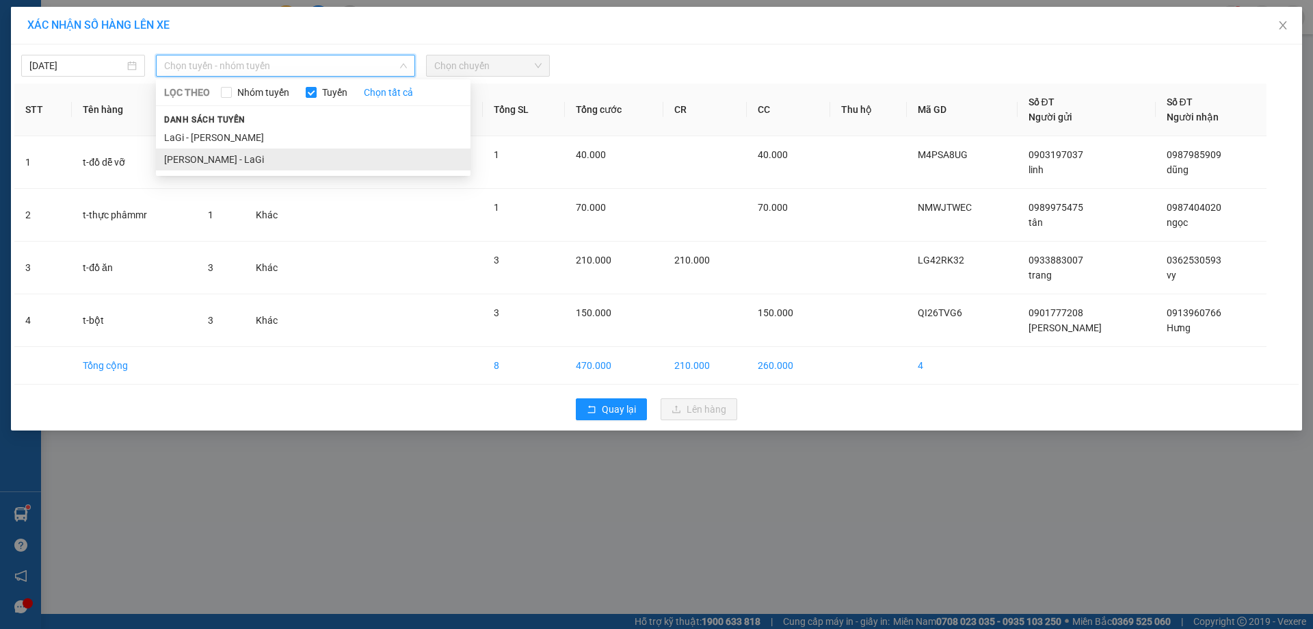
click at [289, 164] on li "Hồ Chí Minh - LaGi" at bounding box center [313, 159] width 315 height 22
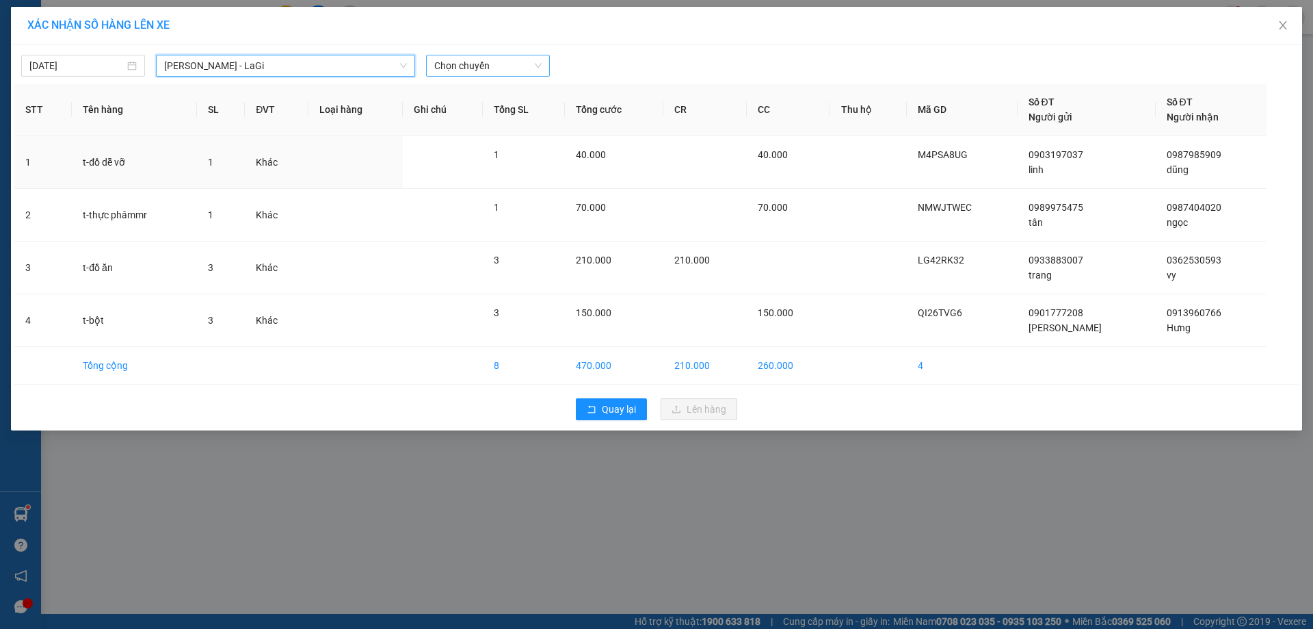
click at [483, 76] on div "Chọn chuyến" at bounding box center [488, 66] width 124 height 22
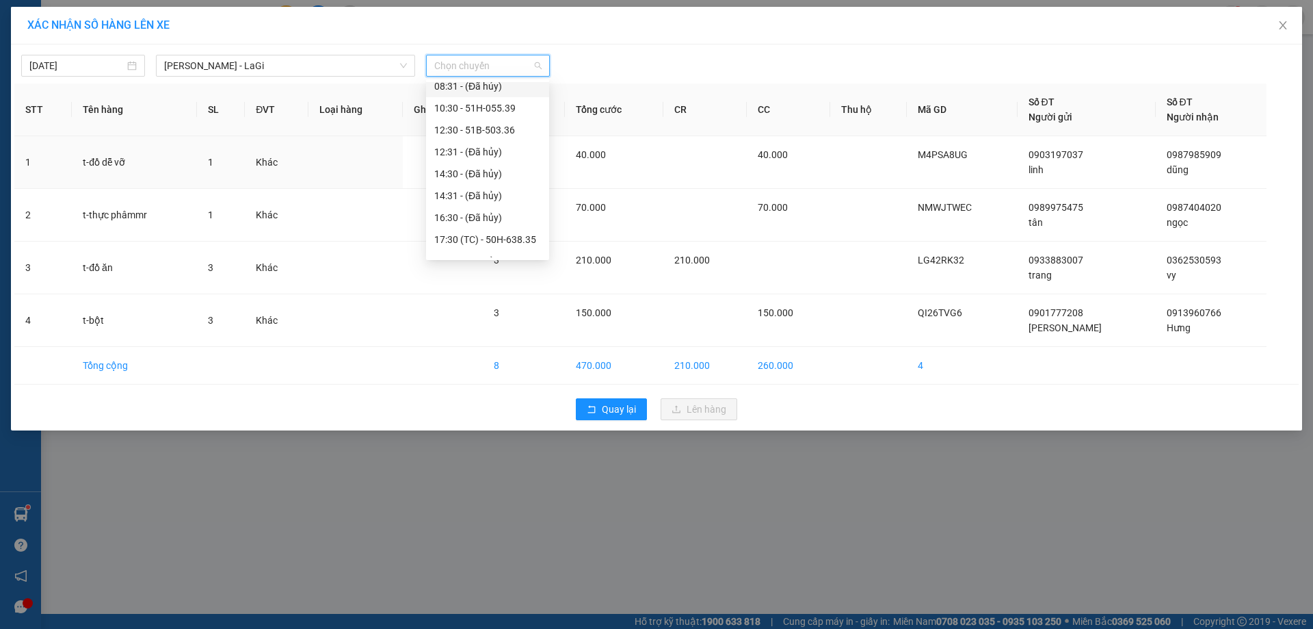
scroll to position [131, 0]
click at [488, 177] on div "17:30 (TC) - 50H-638.35" at bounding box center [487, 180] width 107 height 15
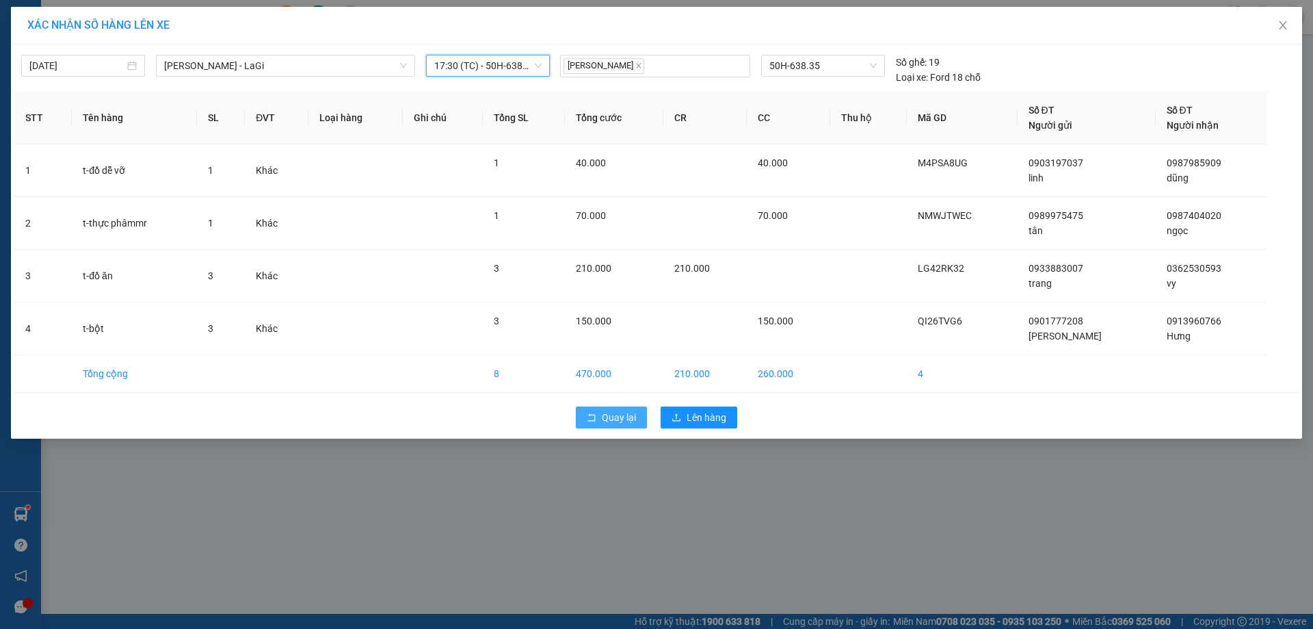
click at [616, 415] on span "Quay lại" at bounding box center [619, 417] width 34 height 15
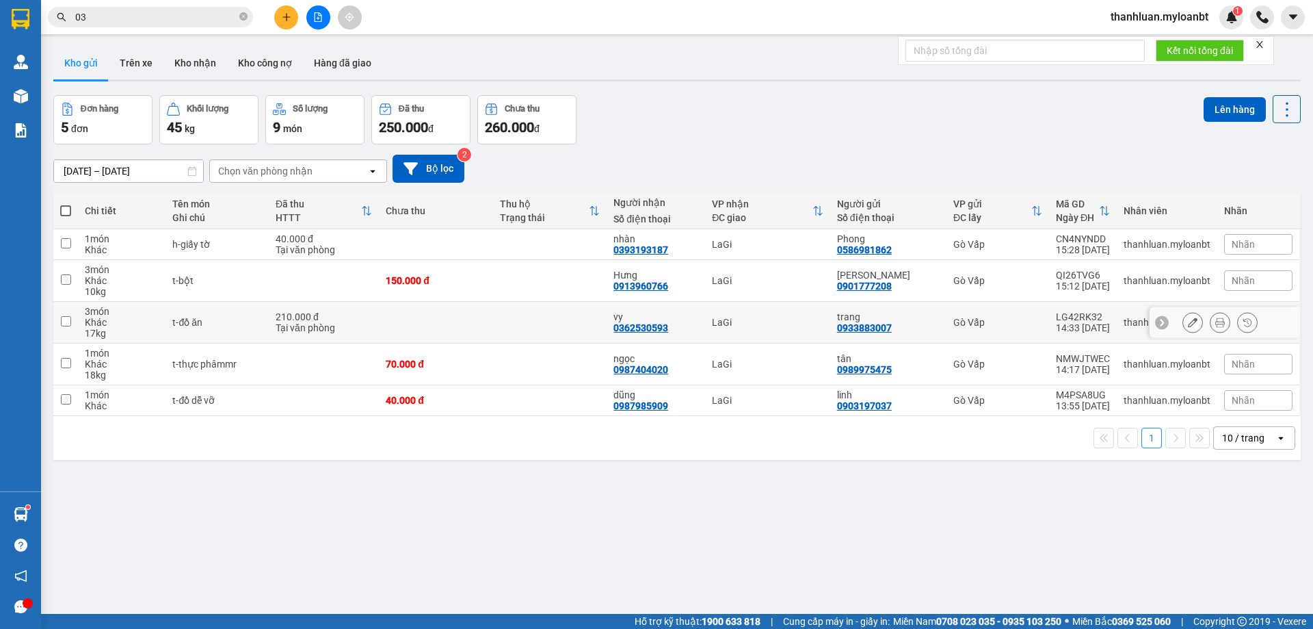
click at [233, 319] on div "t-đồ ăn" at bounding box center [217, 322] width 90 height 11
checkbox input "true"
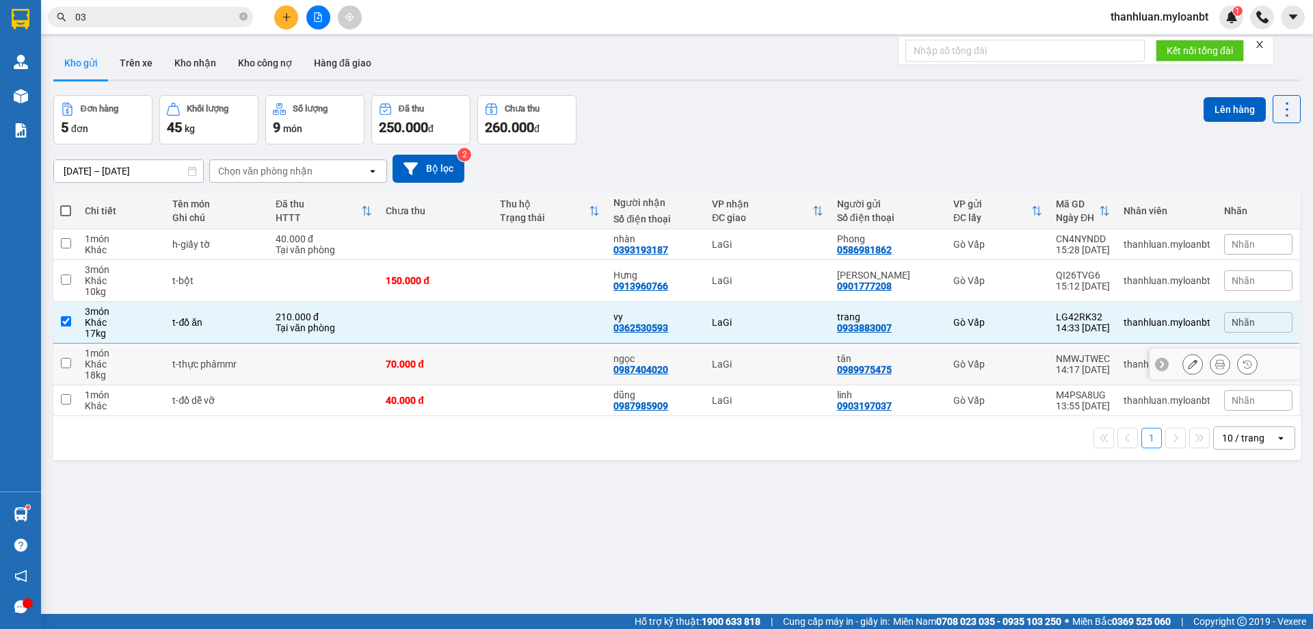
click at [226, 356] on td "t-thực phâmmr" at bounding box center [217, 364] width 103 height 42
checkbox input "true"
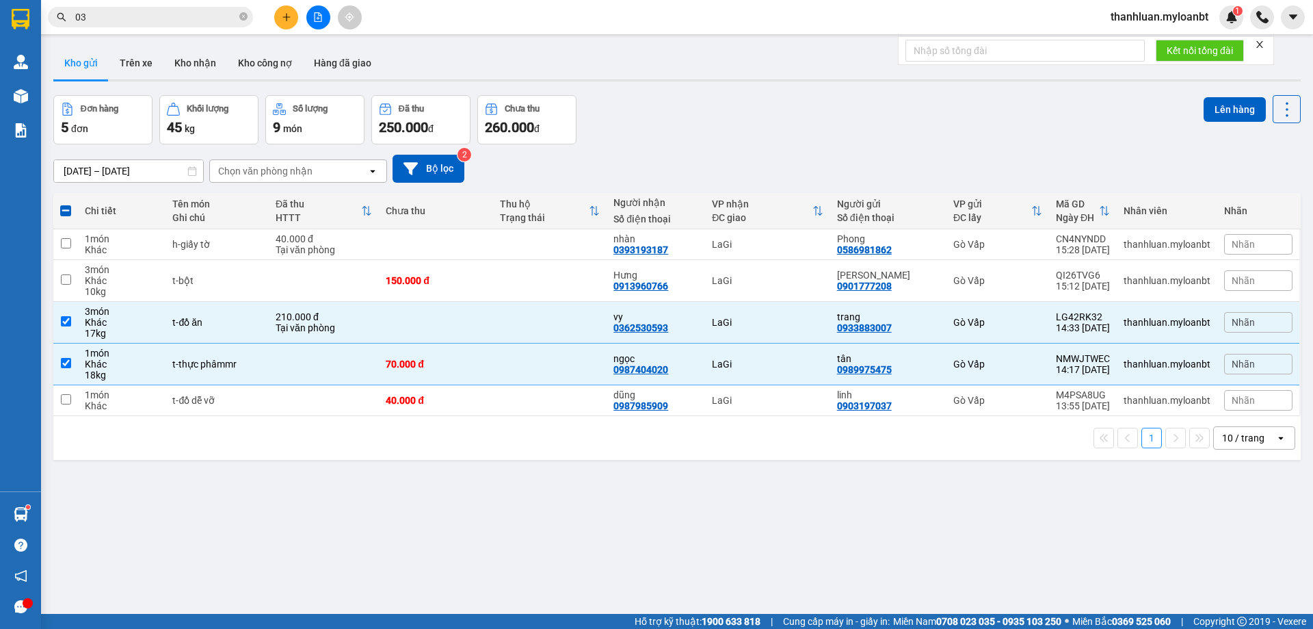
click at [236, 417] on div "1 10 / trang open" at bounding box center [677, 438] width 1248 height 44
click at [240, 405] on div "t-đồ dễ vỡ" at bounding box center [217, 400] width 90 height 11
checkbox input "true"
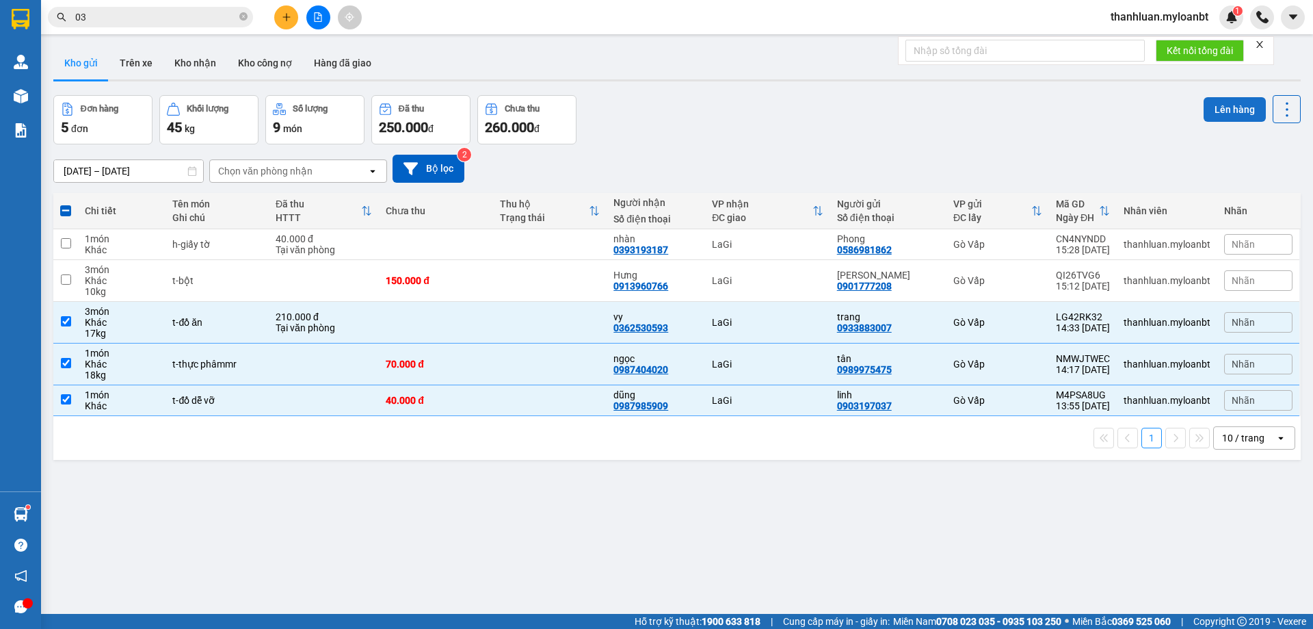
click at [1204, 107] on button "Lên hàng" at bounding box center [1235, 109] width 62 height 25
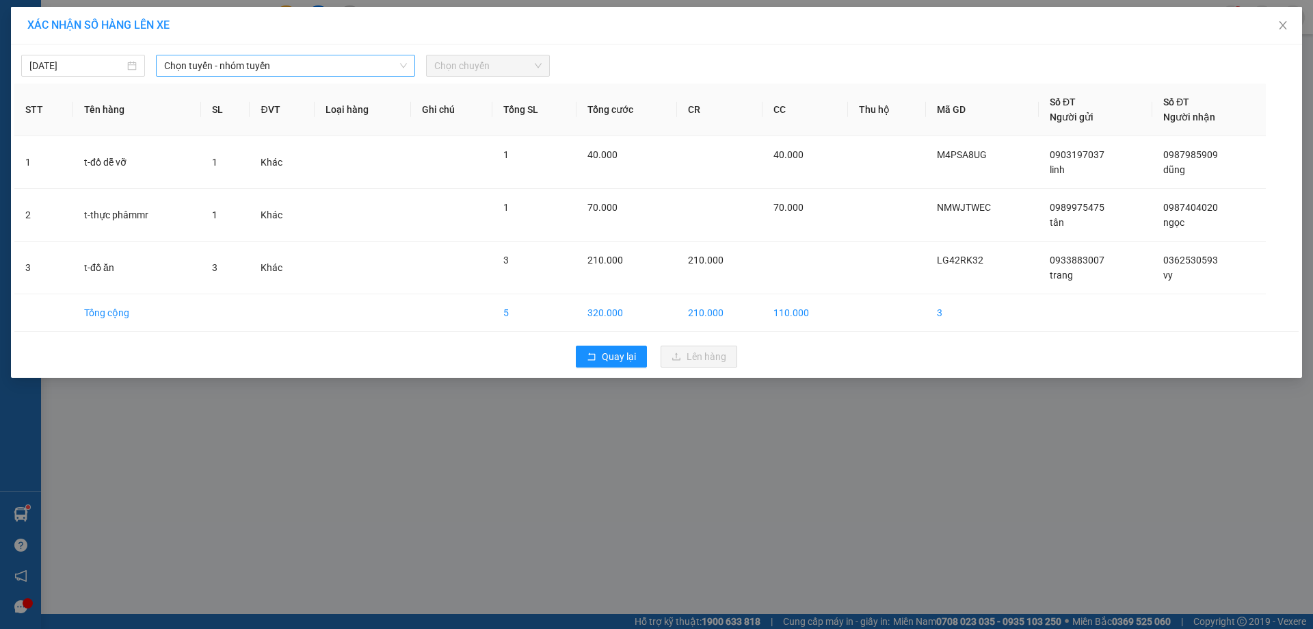
click at [264, 70] on span "Chọn tuyến - nhóm tuyến" at bounding box center [285, 65] width 243 height 21
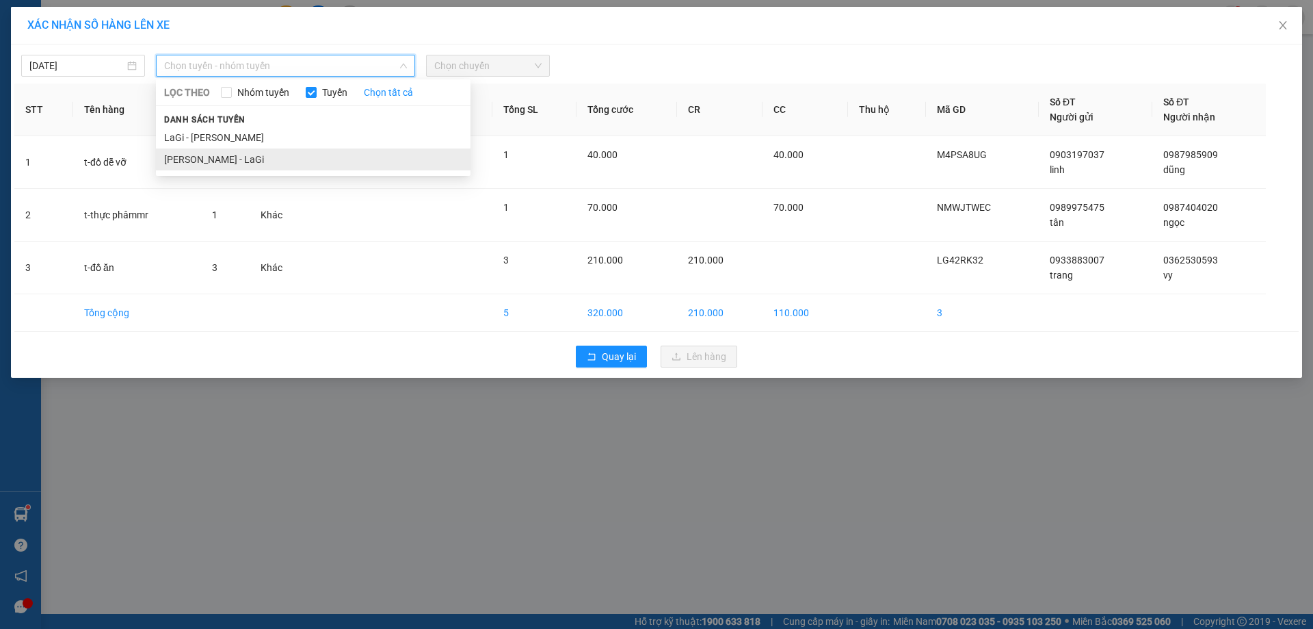
click at [239, 160] on li "Hồ Chí Minh - LaGi" at bounding box center [313, 159] width 315 height 22
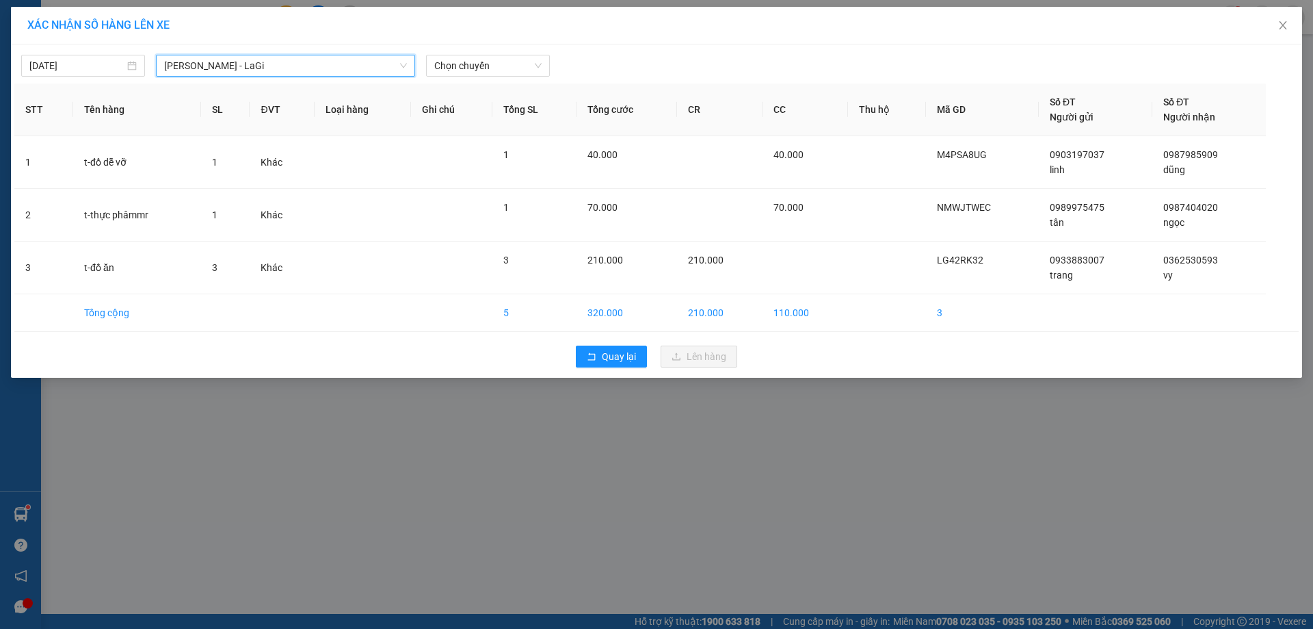
click at [465, 79] on div "15/09/2025 Hồ Chí Minh - LaGi Hồ Chí Minh - LaGi LỌC THEO Nhóm tuyến Tuyến Chọn…" at bounding box center [656, 210] width 1291 height 333
click at [466, 69] on span "Chọn chuyến" at bounding box center [487, 65] width 107 height 21
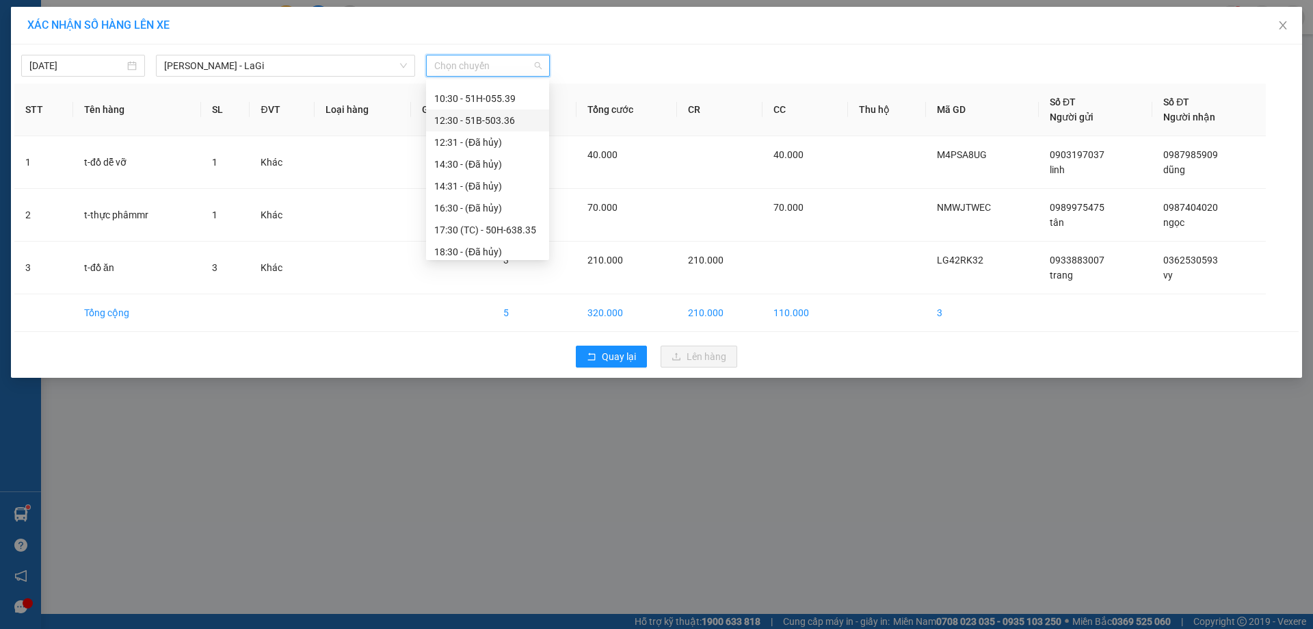
scroll to position [131, 0]
click at [472, 177] on div "17:30 (TC) - 50H-638.35" at bounding box center [487, 180] width 107 height 15
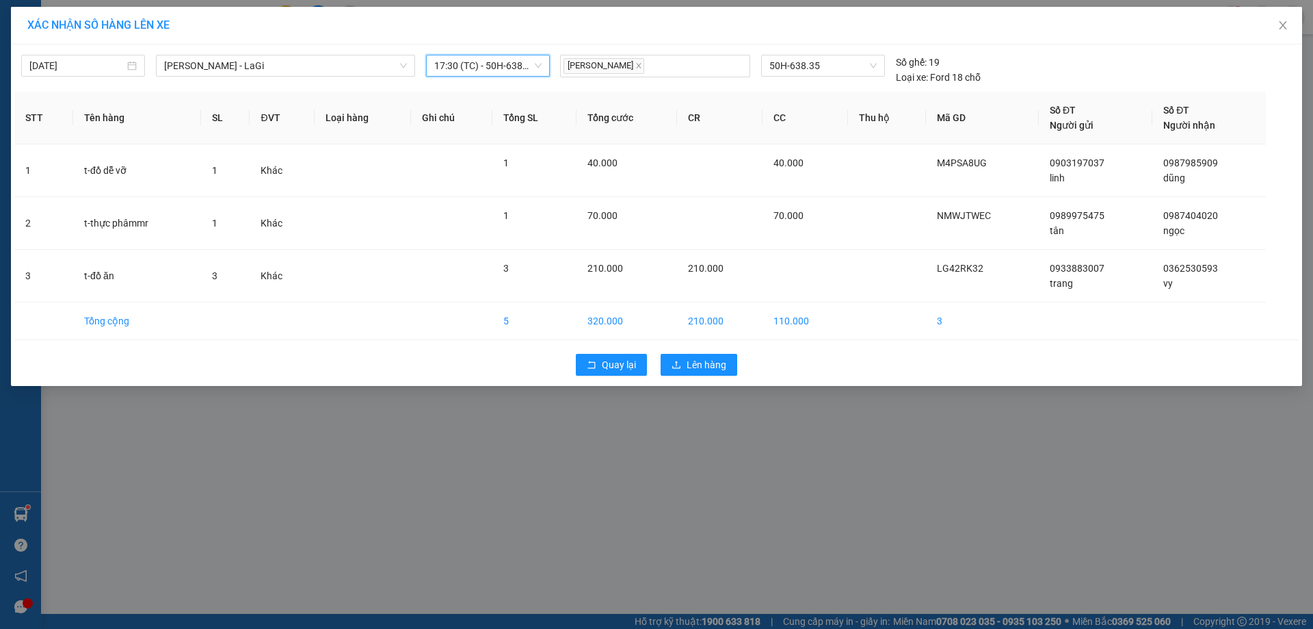
click at [695, 350] on div "Quay lại Lên hàng" at bounding box center [656, 365] width 1285 height 36
click at [692, 364] on span "Lên hàng" at bounding box center [707, 364] width 40 height 15
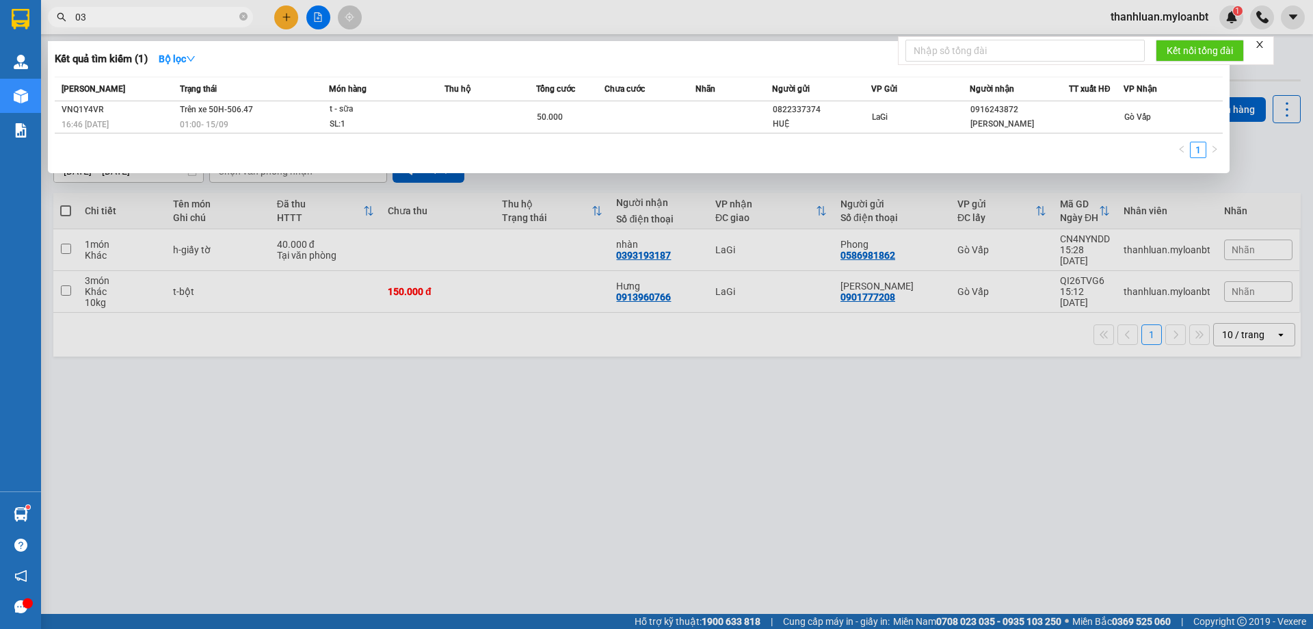
click at [148, 12] on input "03" at bounding box center [155, 17] width 161 height 15
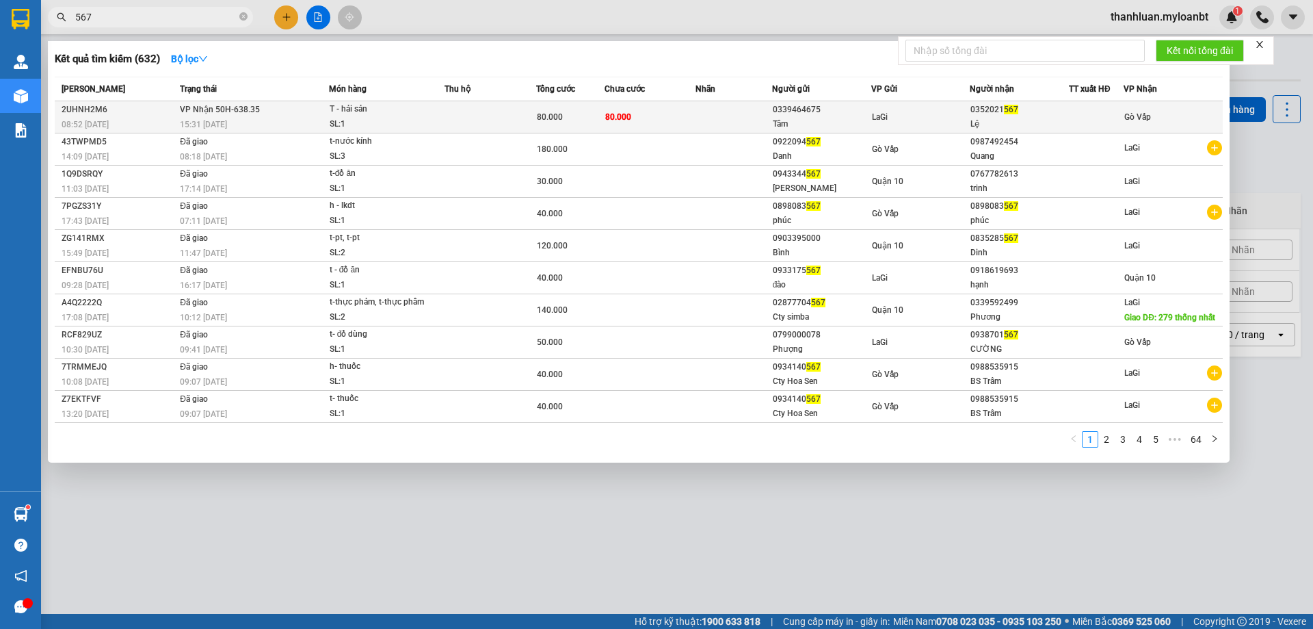
type input "567"
click at [460, 111] on td at bounding box center [491, 117] width 92 height 32
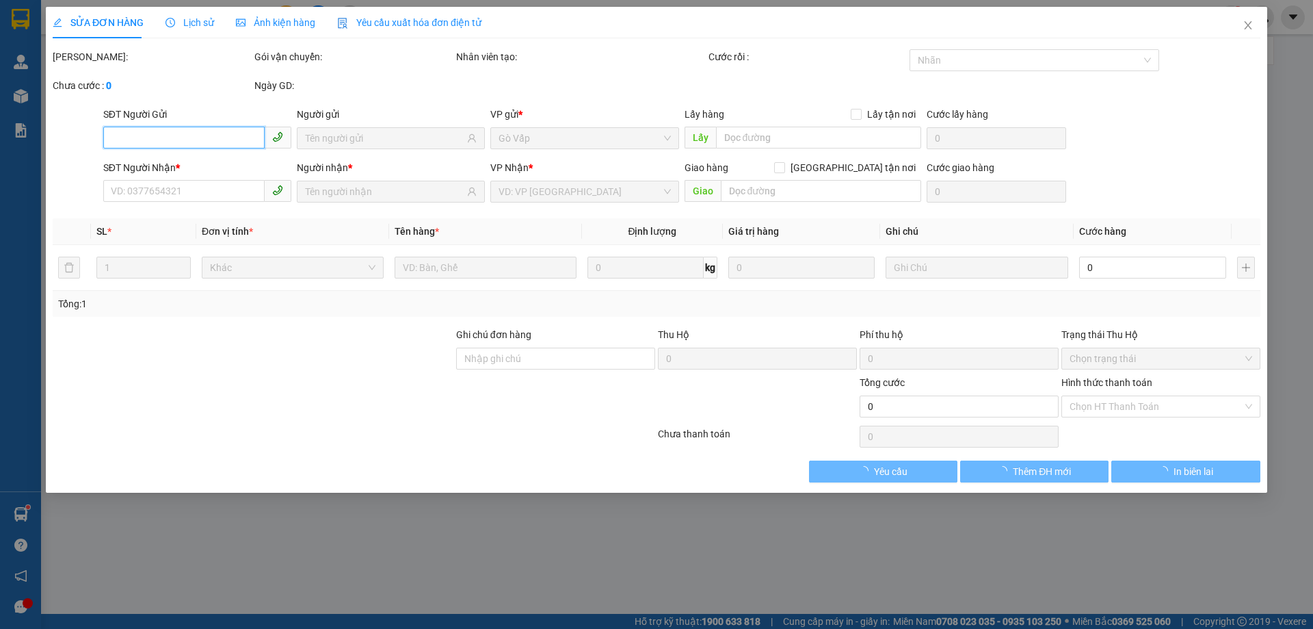
type input "0339464675"
type input "Tâm"
type input "0352021567"
type input "Lệ"
type input "80.000"
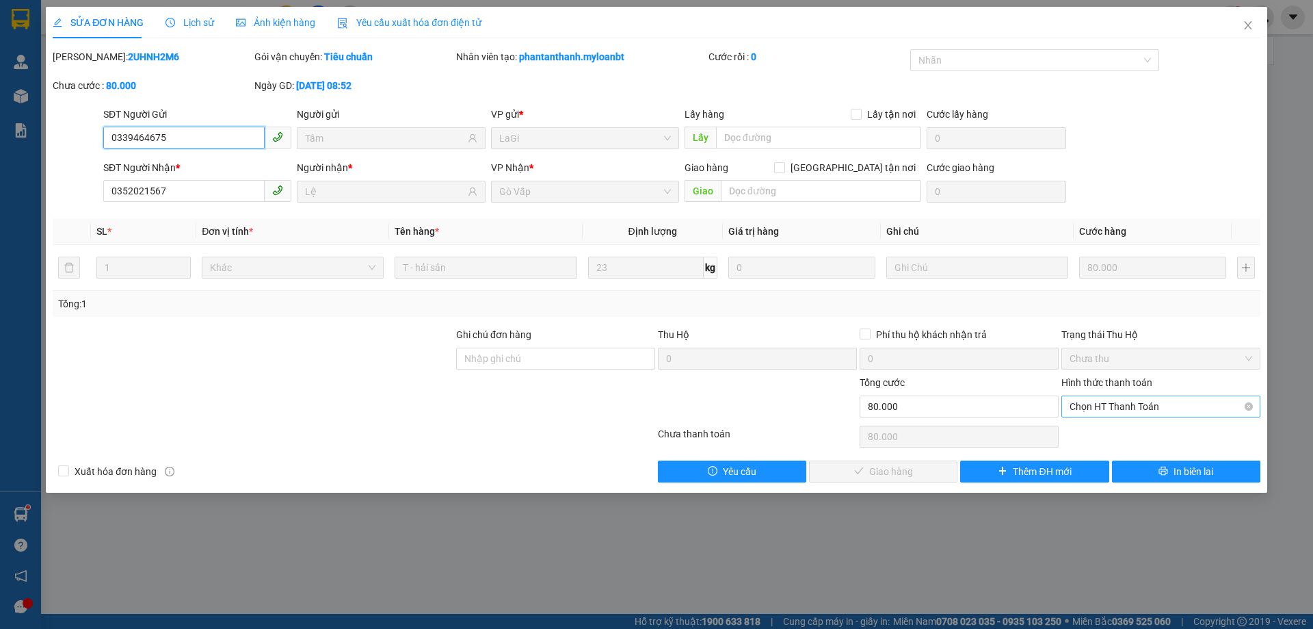
click at [1146, 414] on span "Chọn HT Thanh Toán" at bounding box center [1161, 406] width 183 height 21
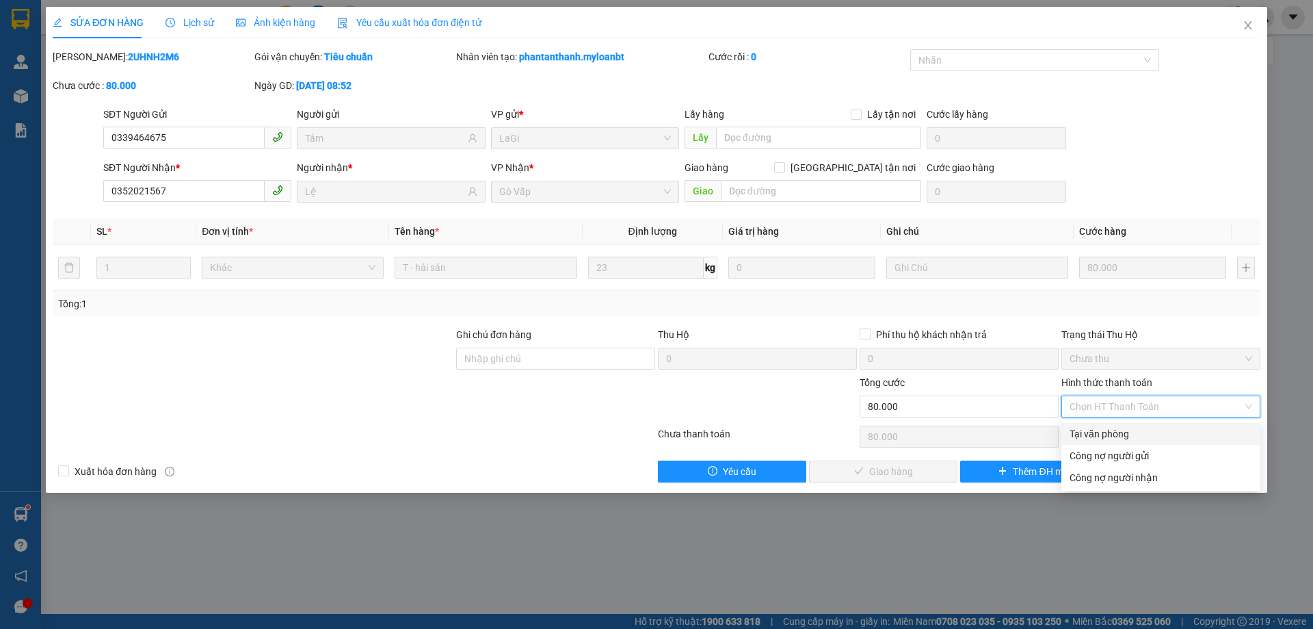
click at [1161, 297] on div "Tổng: 1" at bounding box center [656, 303] width 1197 height 15
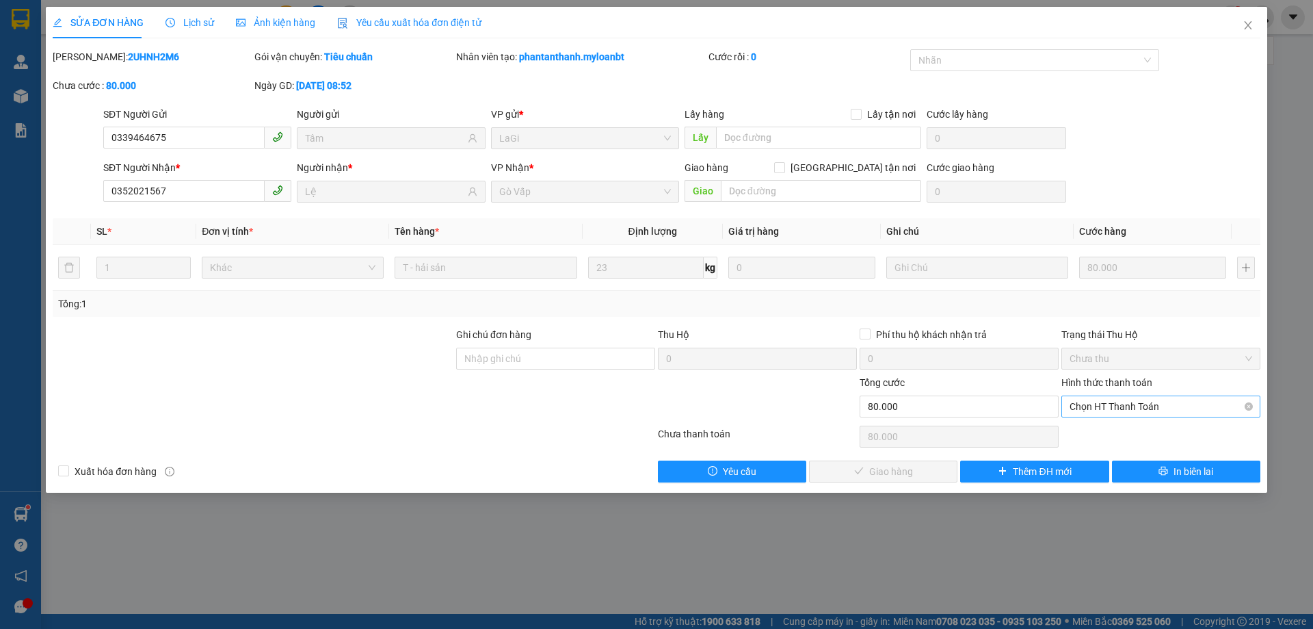
click at [1156, 397] on span "Chọn HT Thanh Toán" at bounding box center [1161, 406] width 183 height 21
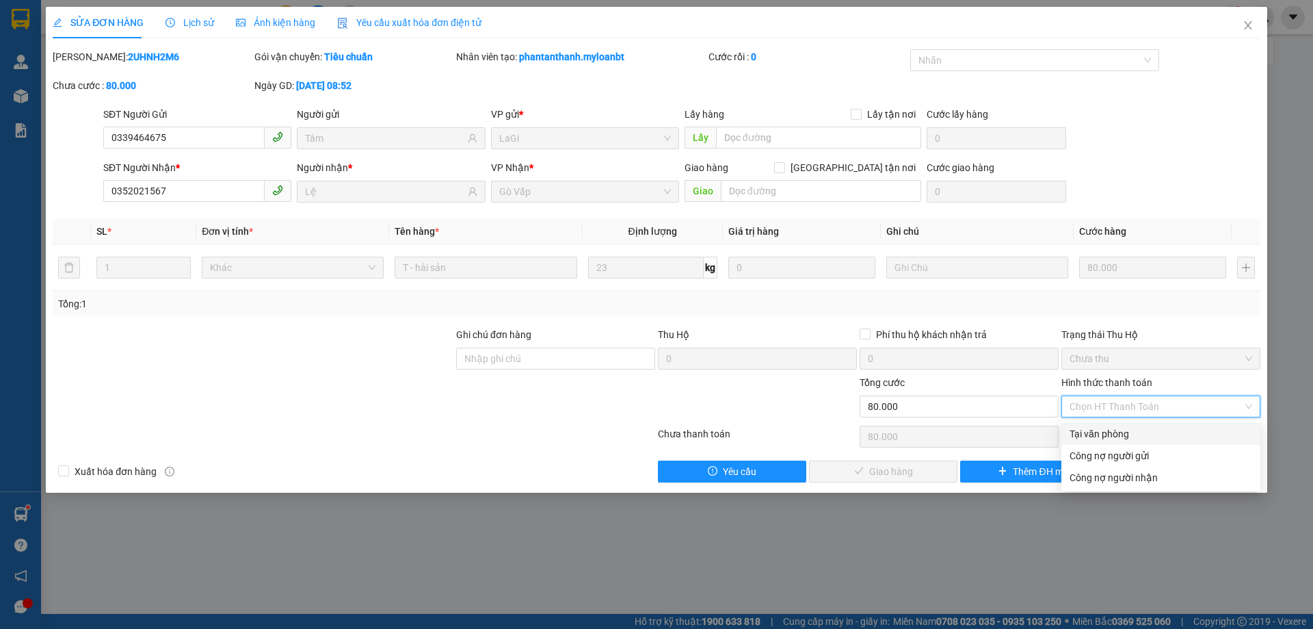
click at [1155, 426] on div "Tại văn phòng" at bounding box center [1161, 433] width 183 height 15
type input "0"
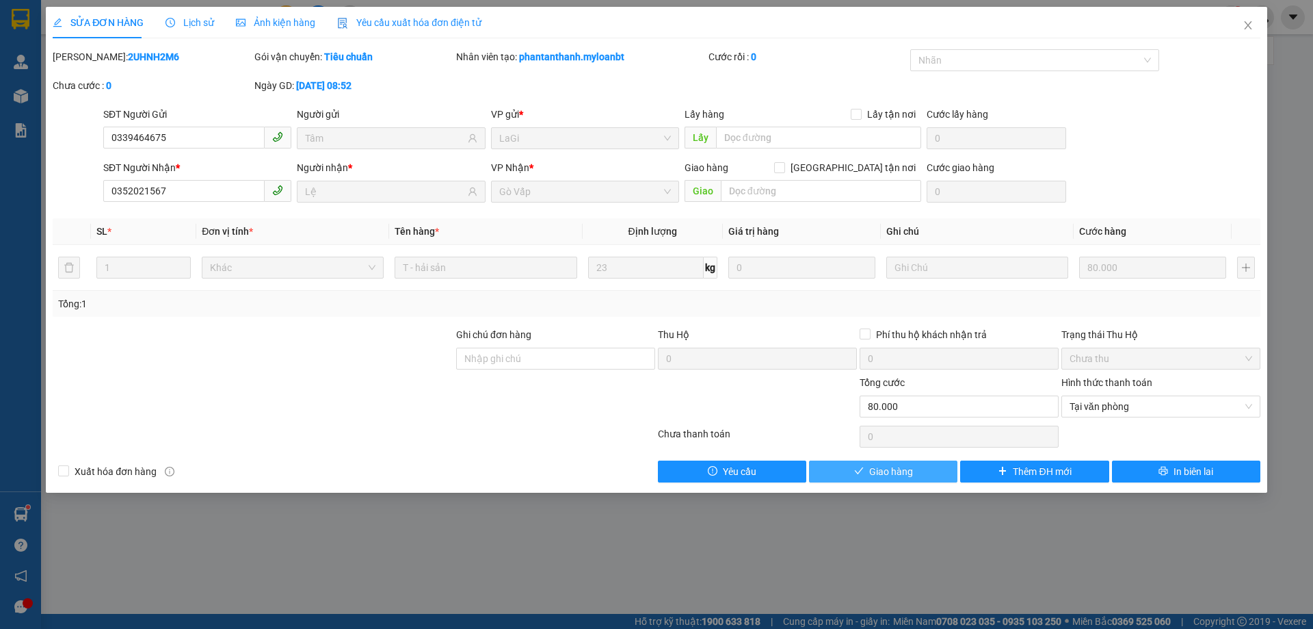
click at [914, 481] on button "Giao hàng" at bounding box center [883, 471] width 148 height 22
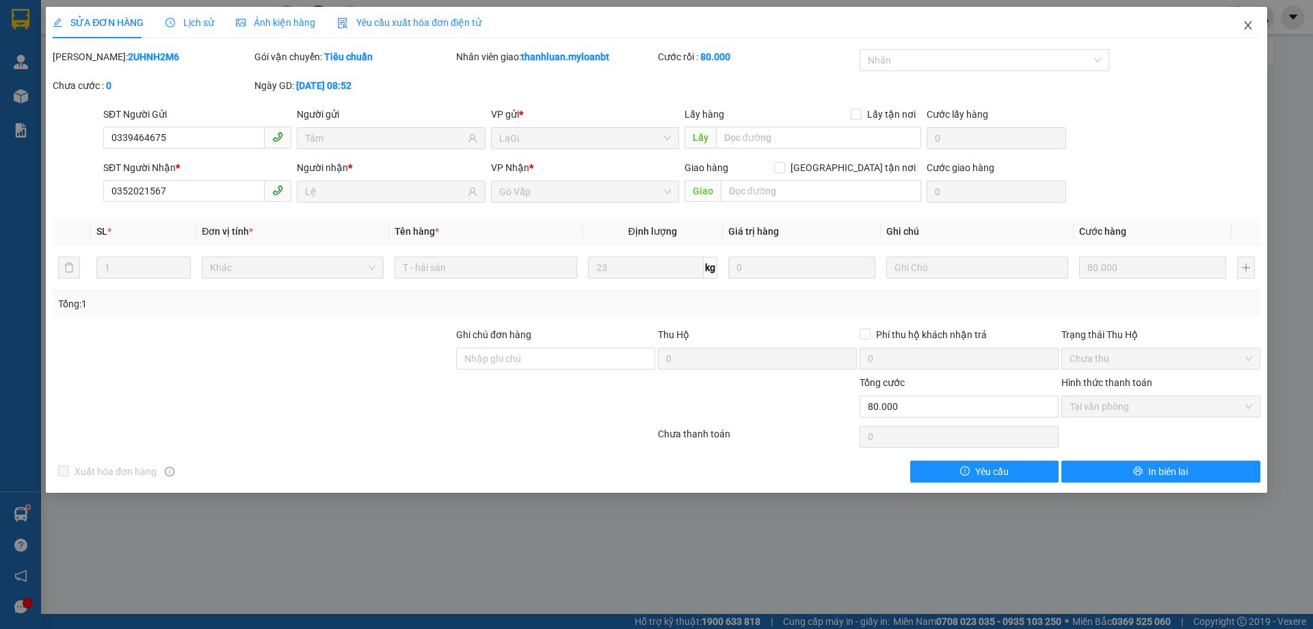
click at [1246, 23] on icon "close" at bounding box center [1248, 25] width 11 height 11
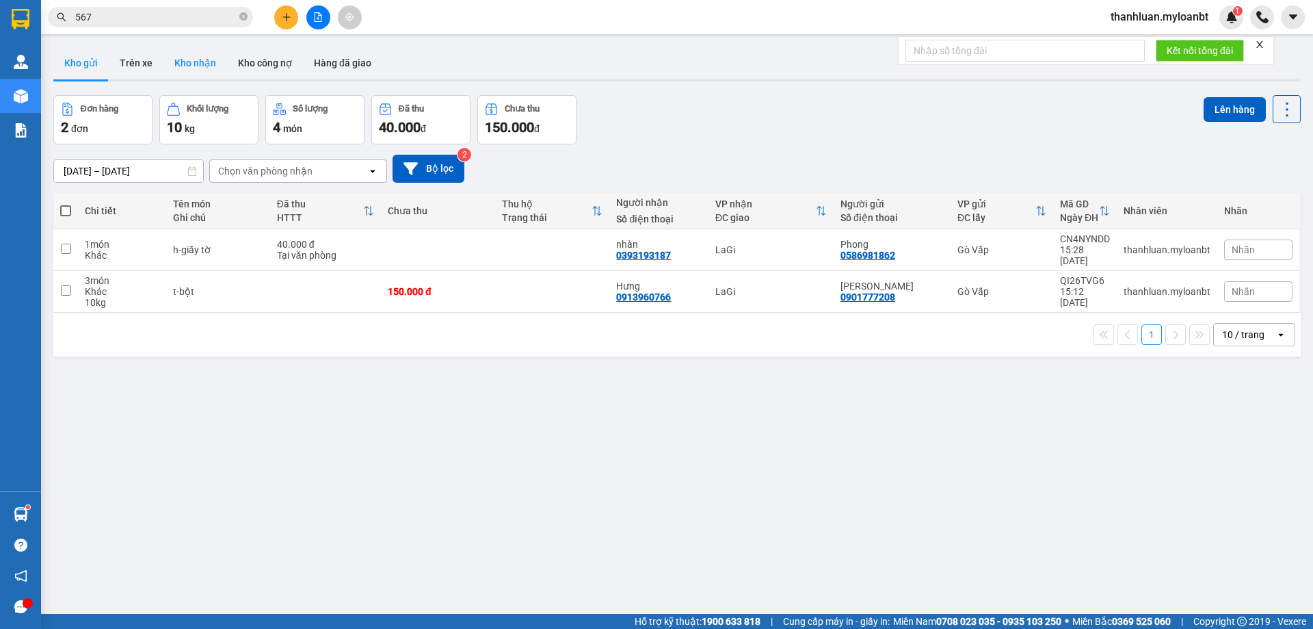
click at [172, 57] on button "Kho nhận" at bounding box center [195, 63] width 64 height 33
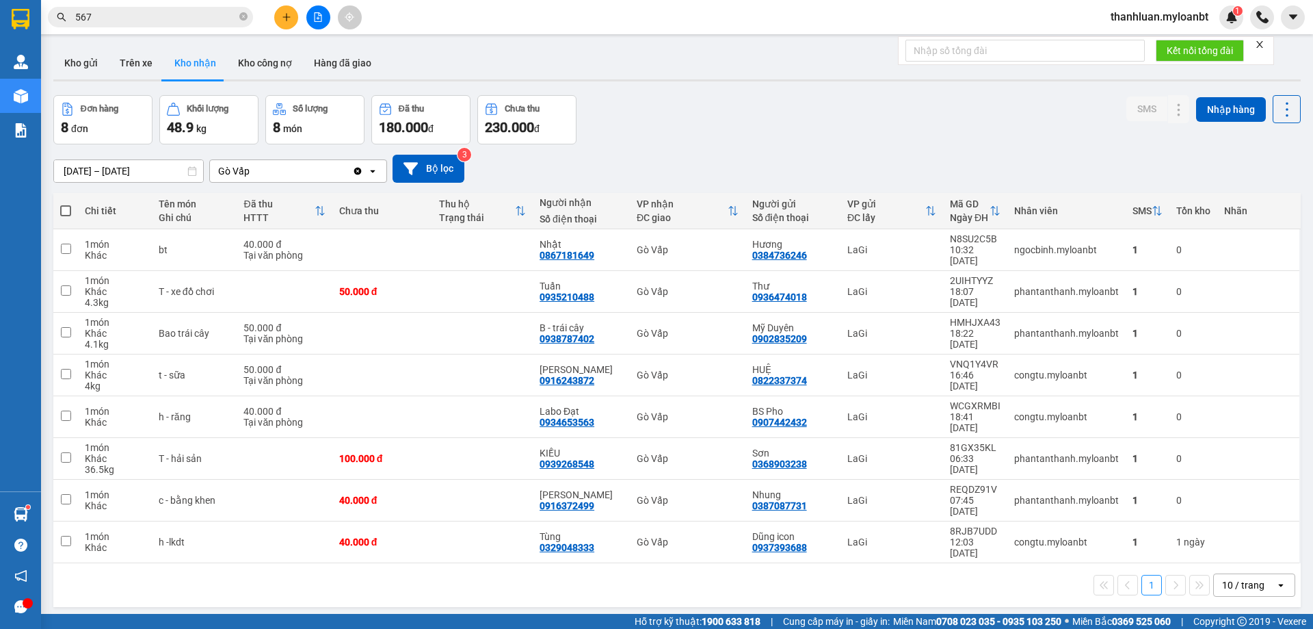
click at [152, 19] on input "567" at bounding box center [155, 17] width 161 height 15
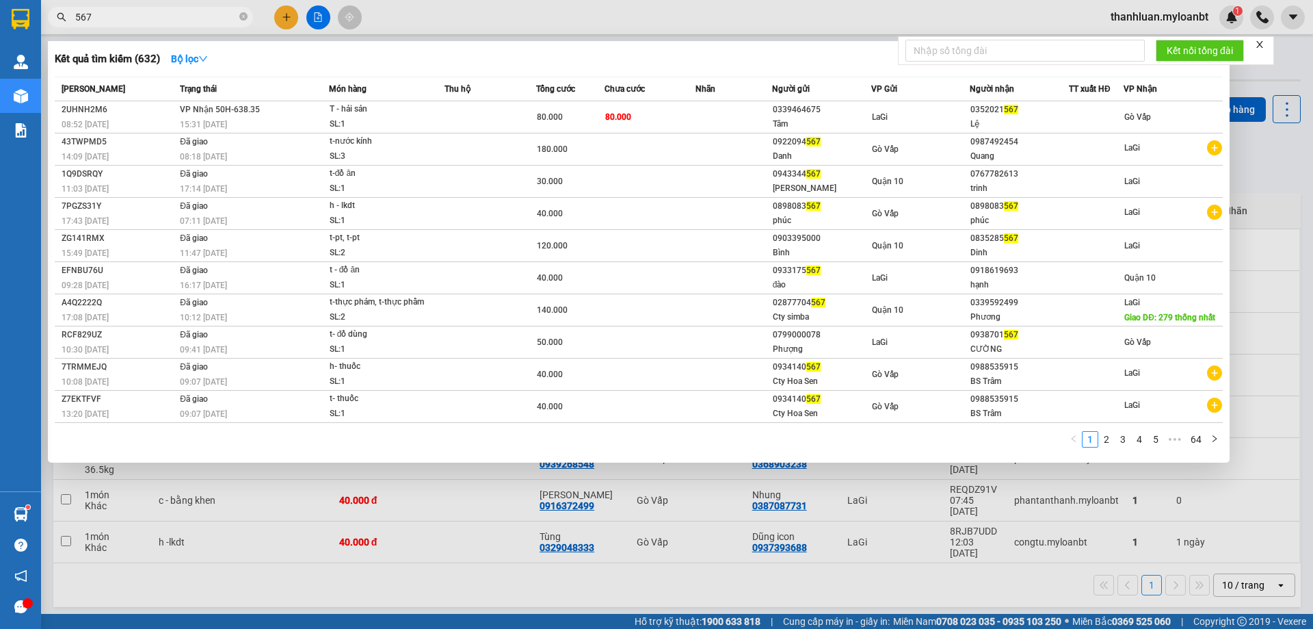
click at [152, 19] on input "567" at bounding box center [155, 17] width 161 height 15
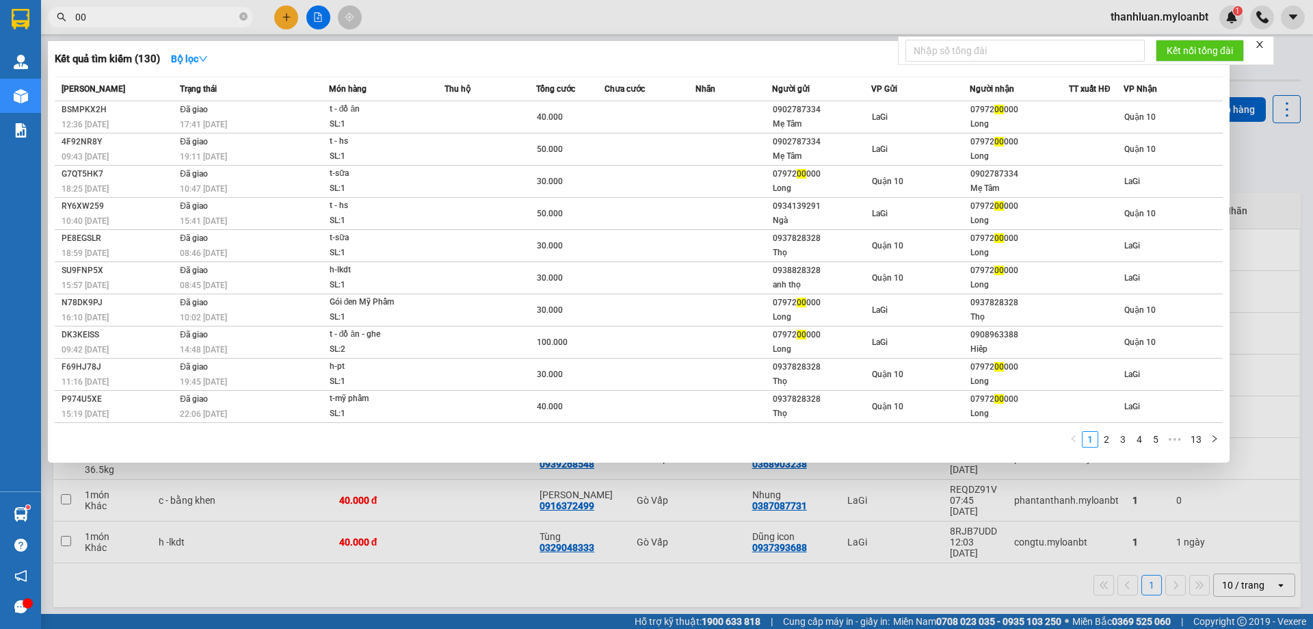
type input "0"
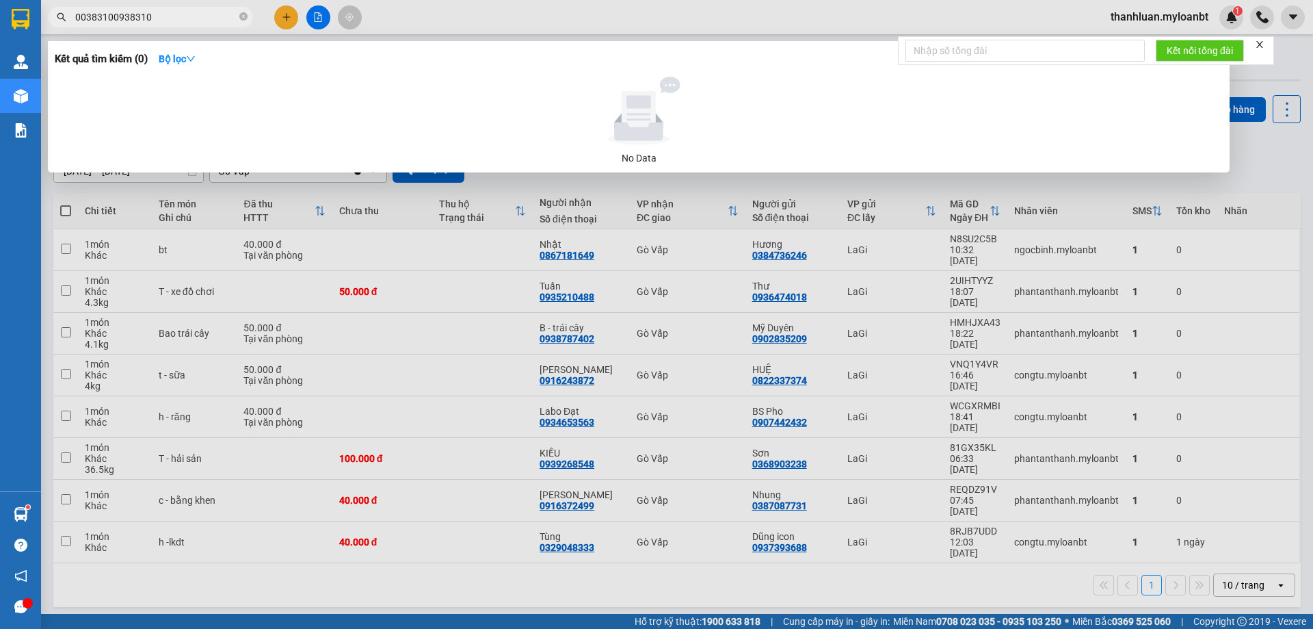
click at [109, 16] on input "00383100938310" at bounding box center [155, 17] width 161 height 15
click at [108, 18] on input "00383100938310" at bounding box center [155, 17] width 161 height 15
click at [111, 18] on input "00383100938310" at bounding box center [155, 17] width 161 height 15
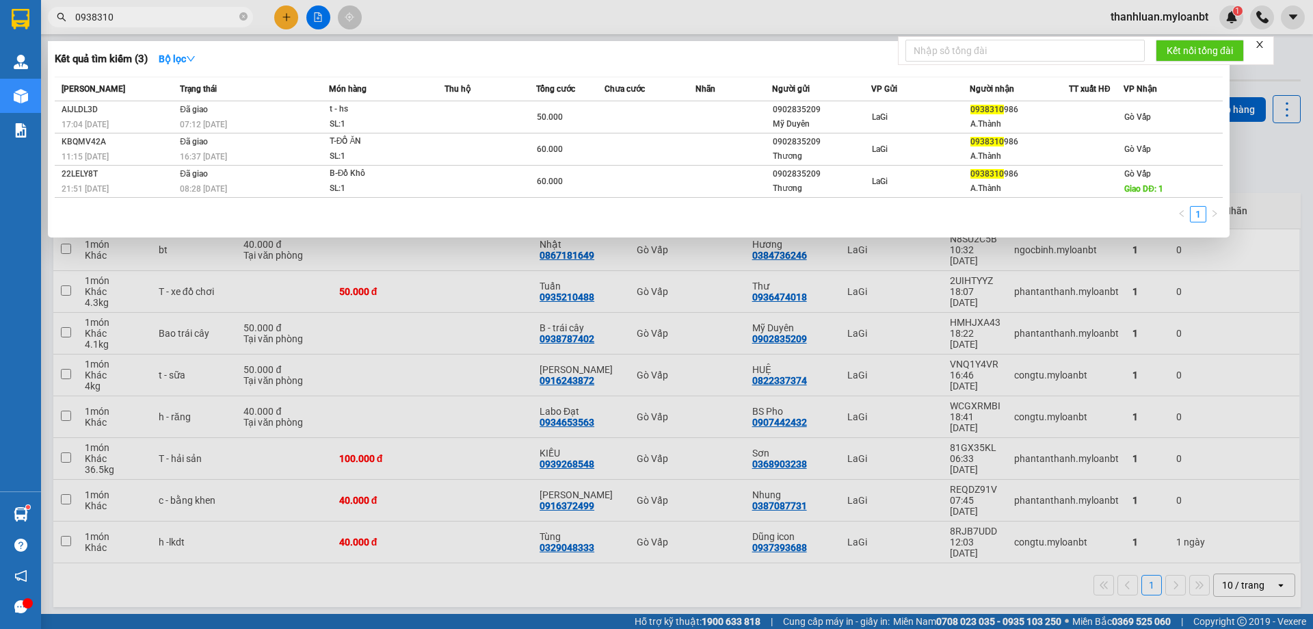
type input "0938310"
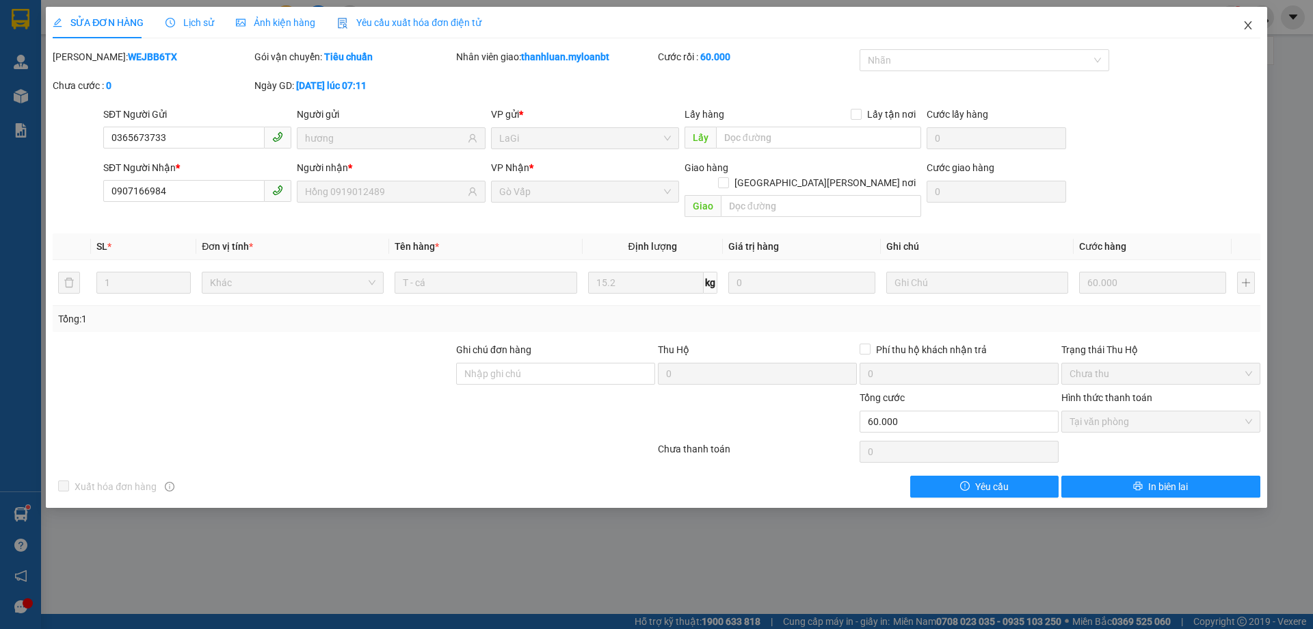
click at [1246, 23] on icon "close" at bounding box center [1248, 25] width 8 height 8
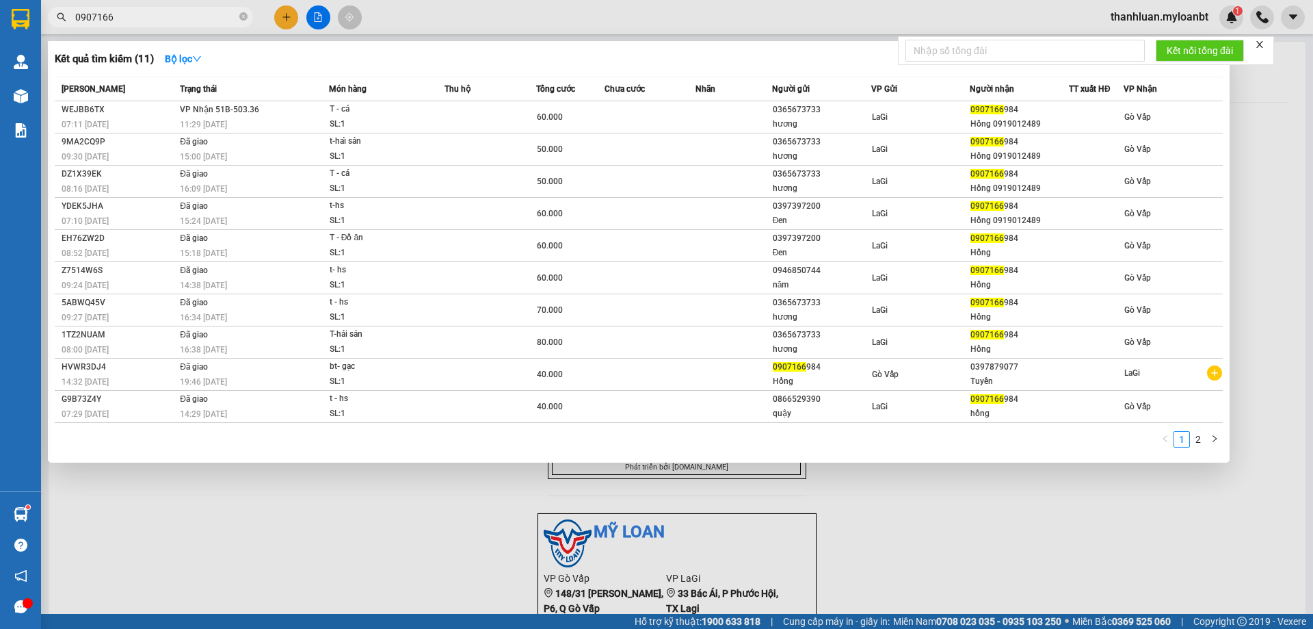
click at [169, 20] on input "0907166" at bounding box center [155, 17] width 161 height 15
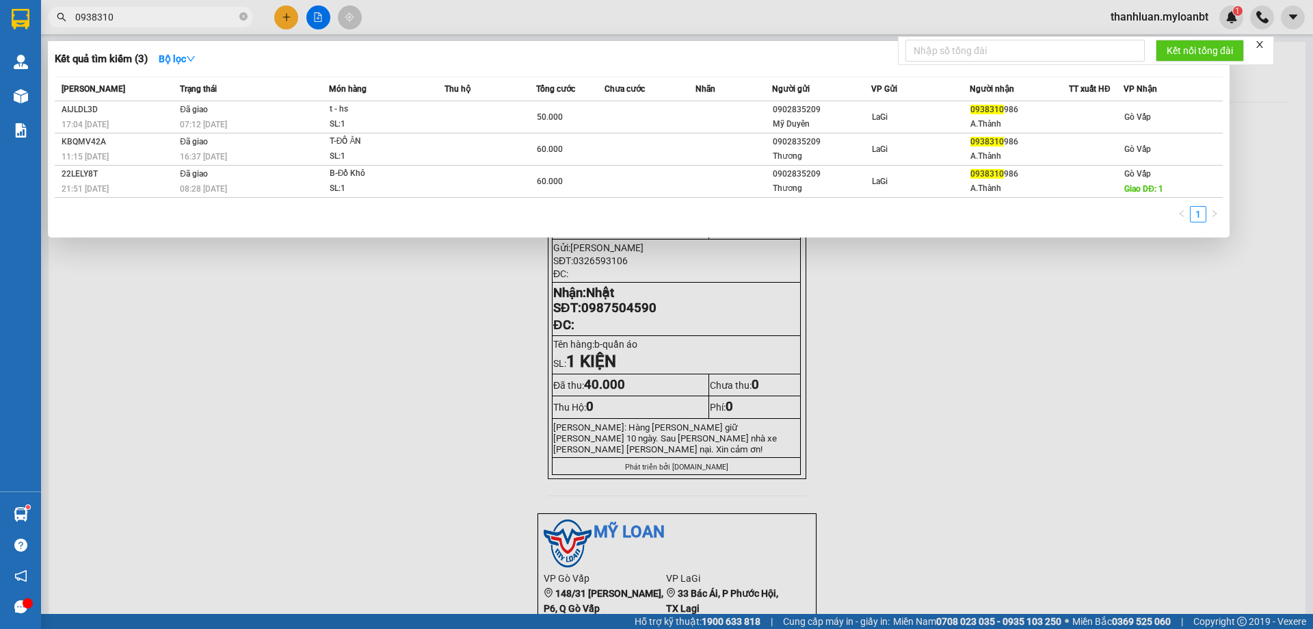
click at [157, 16] on input "0938310" at bounding box center [155, 17] width 161 height 15
click at [431, 8] on div at bounding box center [656, 314] width 1313 height 629
click at [152, 23] on input "0938310" at bounding box center [155, 17] width 161 height 15
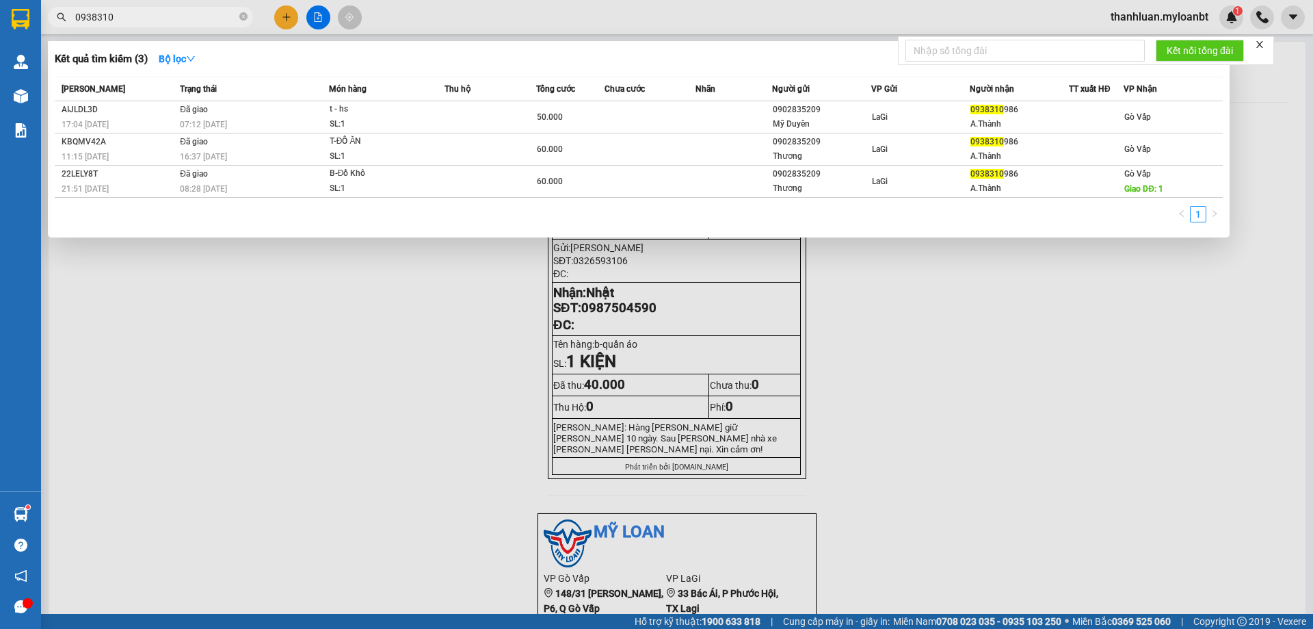
click at [152, 23] on input "0938310" at bounding box center [155, 17] width 161 height 15
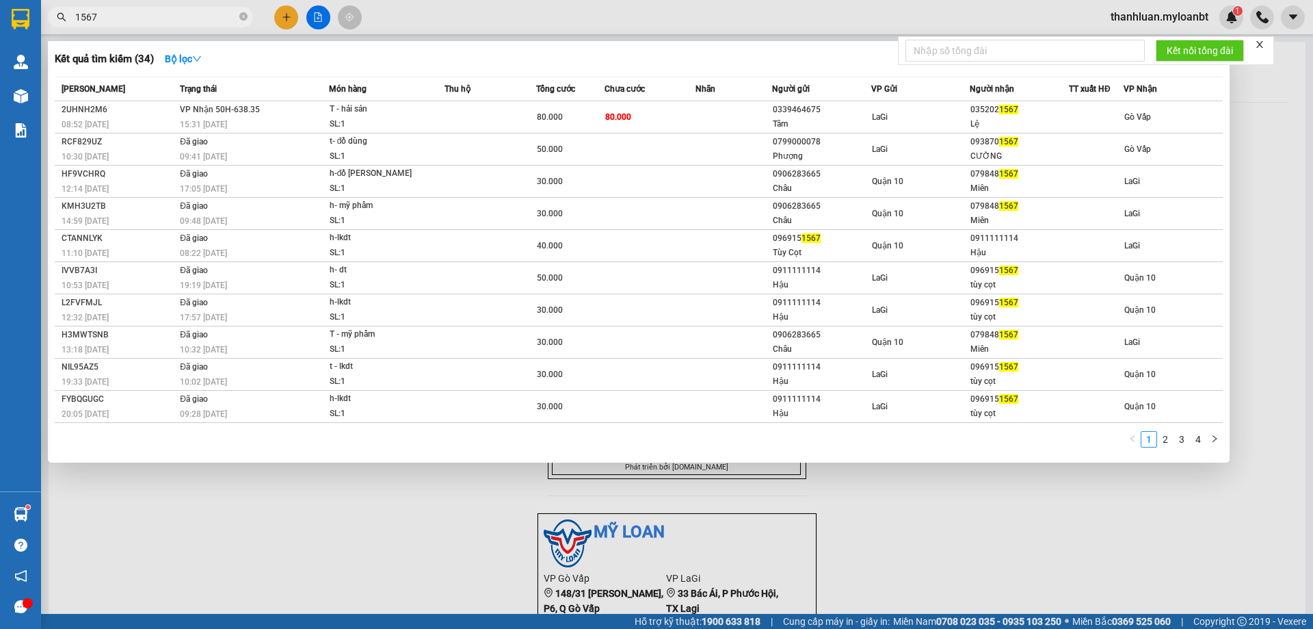
type input "1567"
click at [135, 11] on input "1567" at bounding box center [155, 17] width 161 height 15
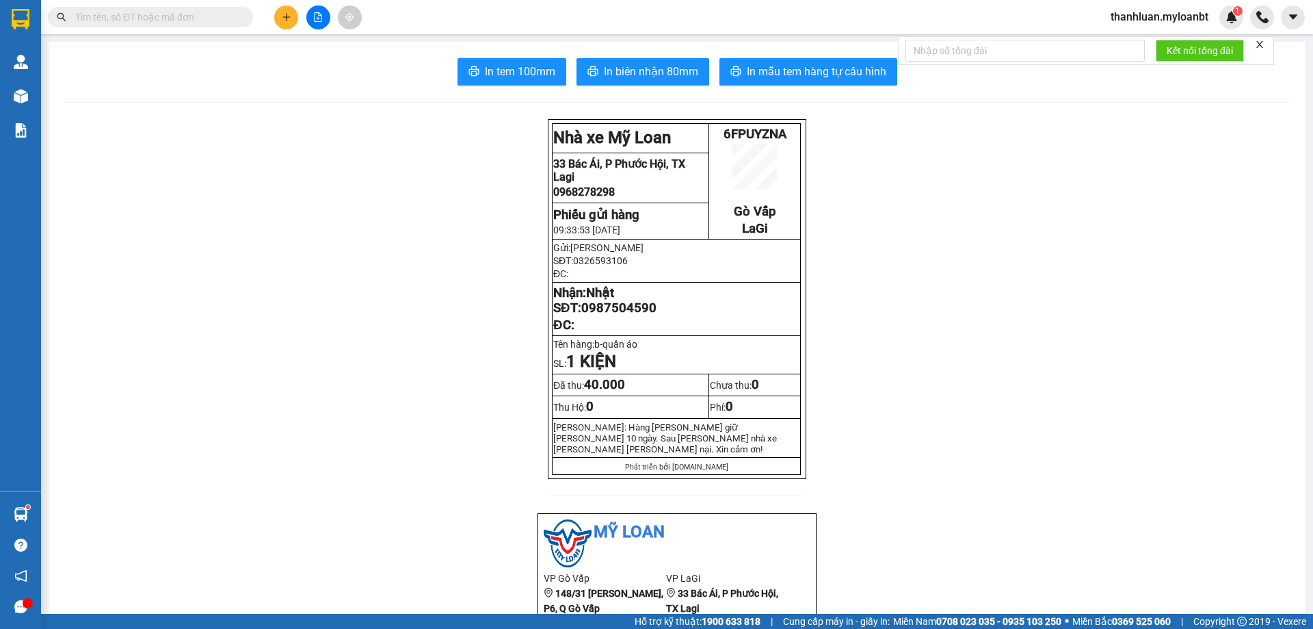
click at [153, 13] on input "text" at bounding box center [155, 17] width 161 height 15
click at [157, 14] on input "text" at bounding box center [155, 17] width 161 height 15
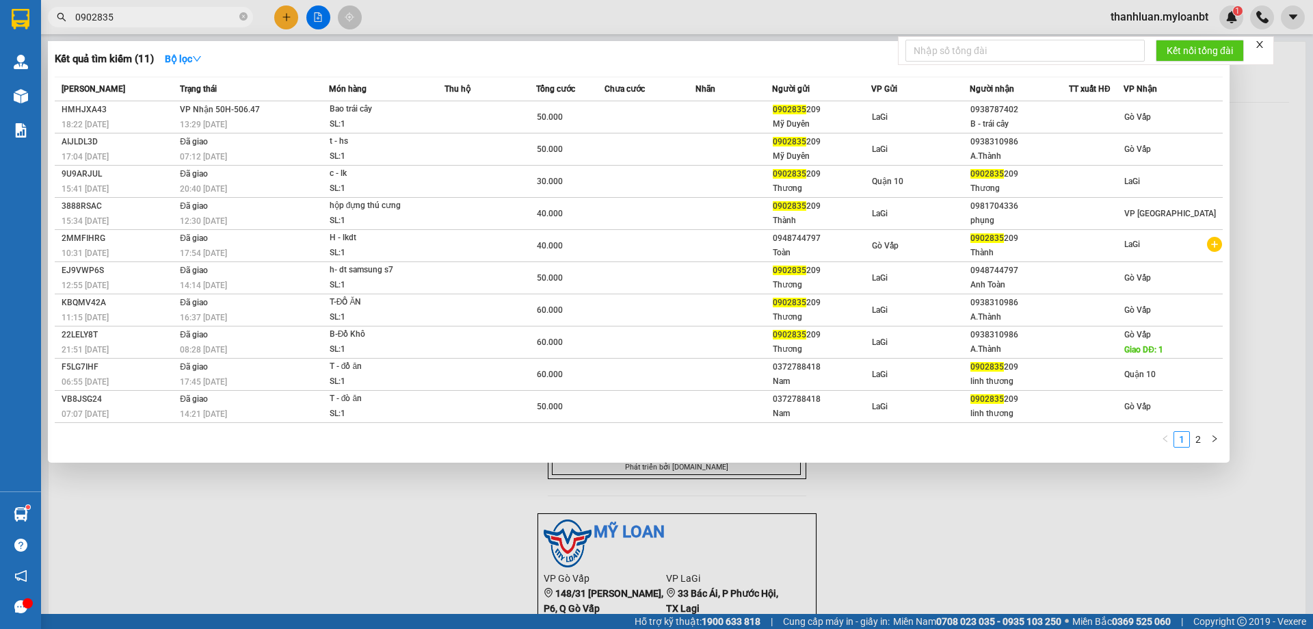
type input "0902835"
